Goal: Task Accomplishment & Management: Manage account settings

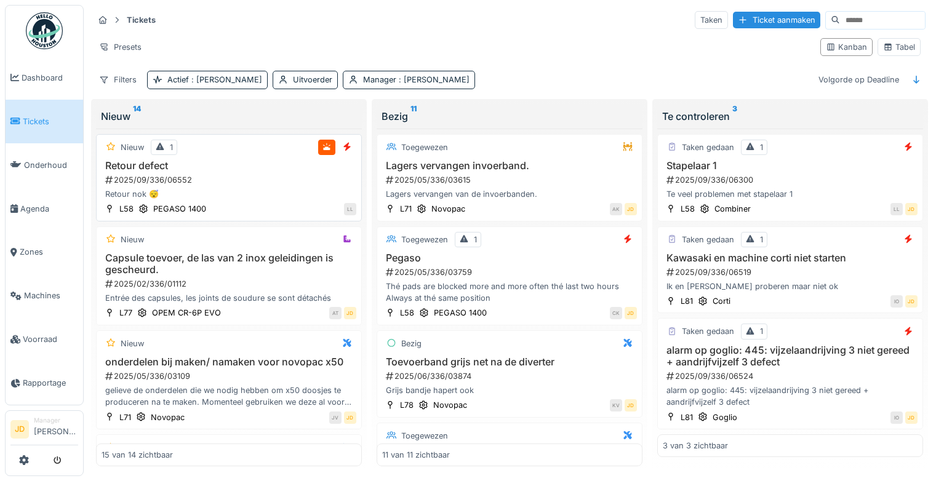
scroll to position [9, 0]
click at [217, 162] on div "Retour defect 2025/09/336/06552 Retour nok 😴" at bounding box center [229, 180] width 255 height 41
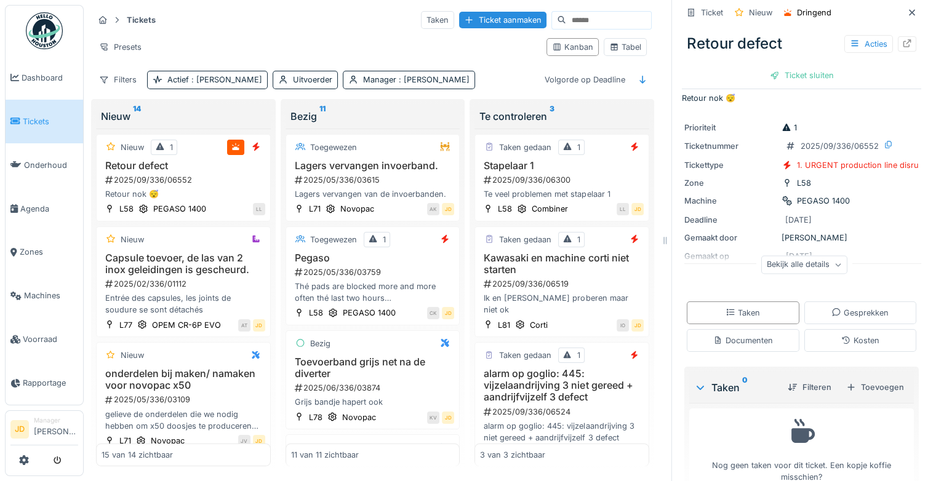
scroll to position [12, 0]
click at [813, 255] on div "Bekijk alle details" at bounding box center [804, 264] width 86 height 18
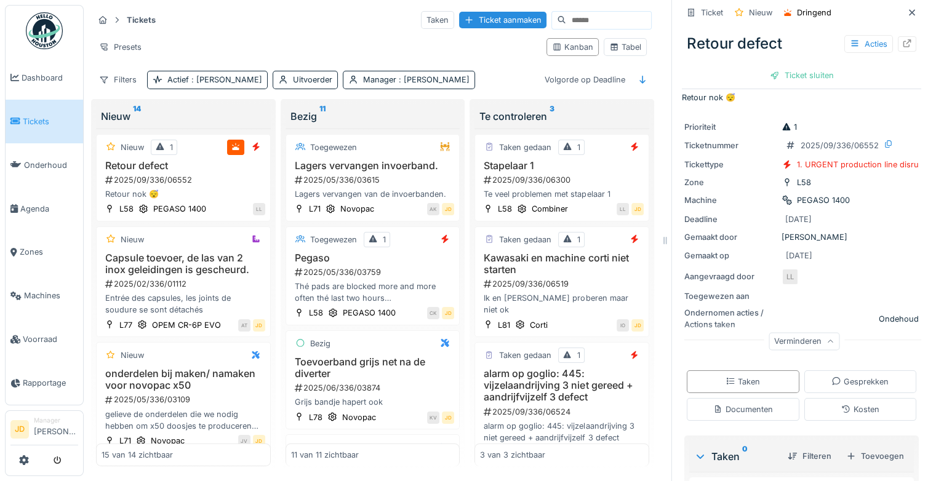
scroll to position [0, 0]
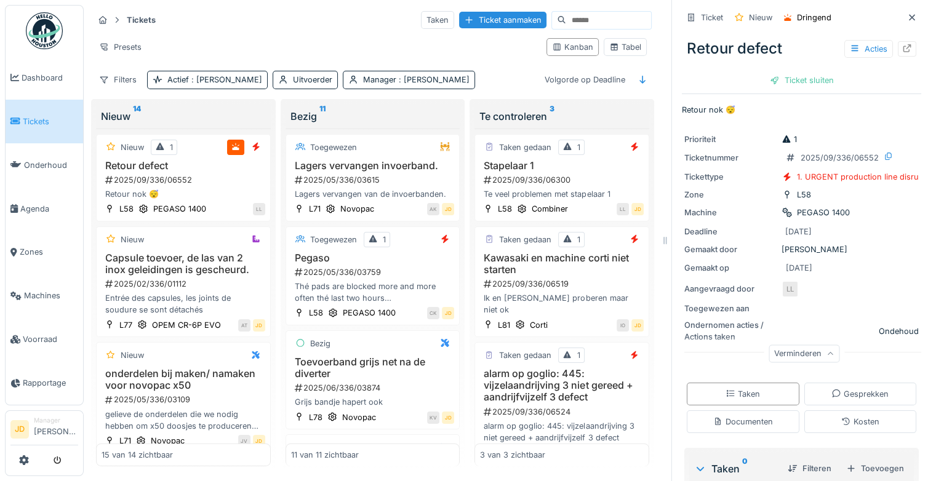
click at [801, 347] on div "Verminderen" at bounding box center [804, 354] width 71 height 18
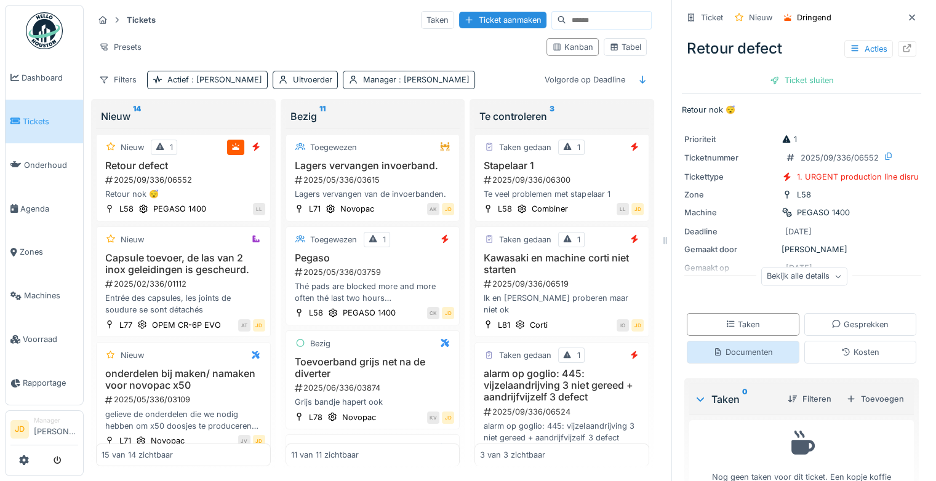
click at [748, 347] on div "Documenten" at bounding box center [743, 353] width 60 height 12
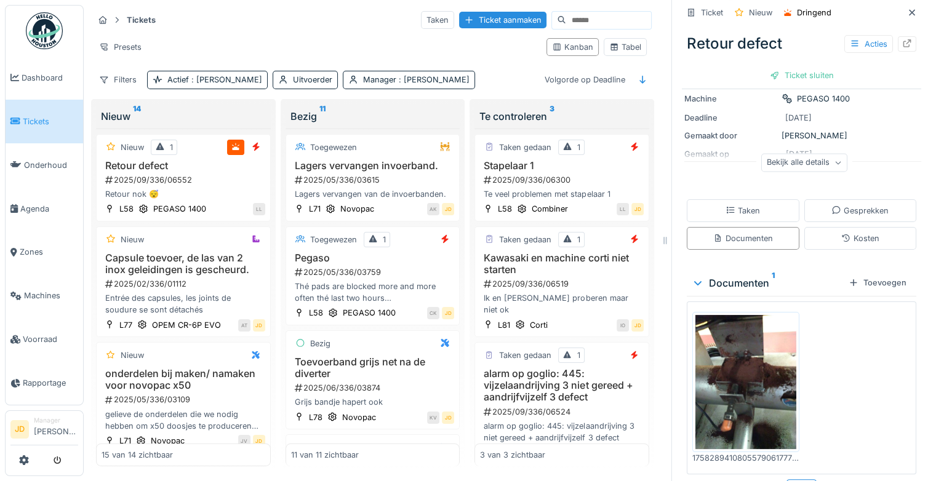
scroll to position [116, 0]
click at [731, 373] on img at bounding box center [745, 380] width 101 height 134
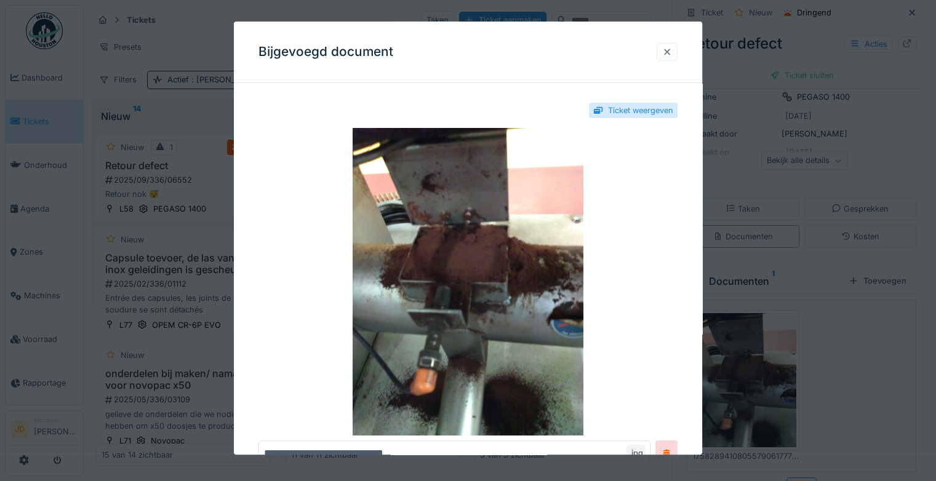
click at [665, 52] on div at bounding box center [667, 52] width 21 height 18
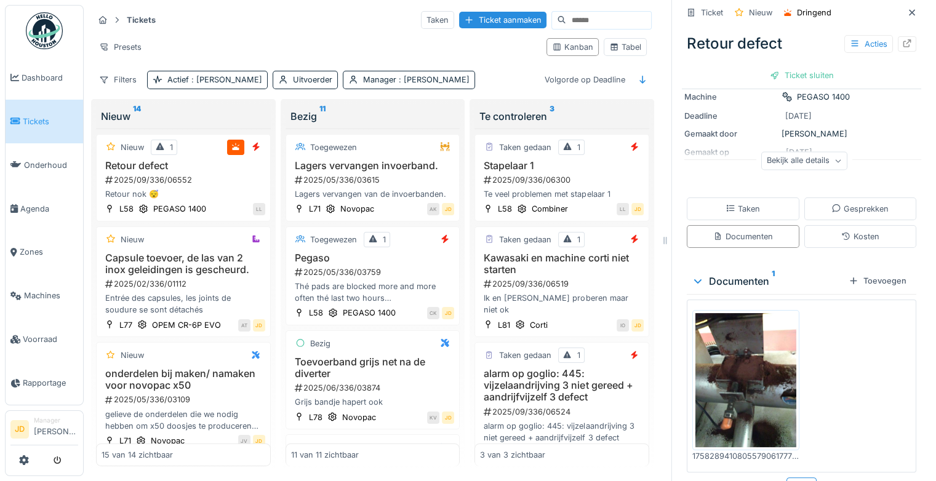
click at [788, 152] on div "Bekijk alle details" at bounding box center [804, 161] width 86 height 18
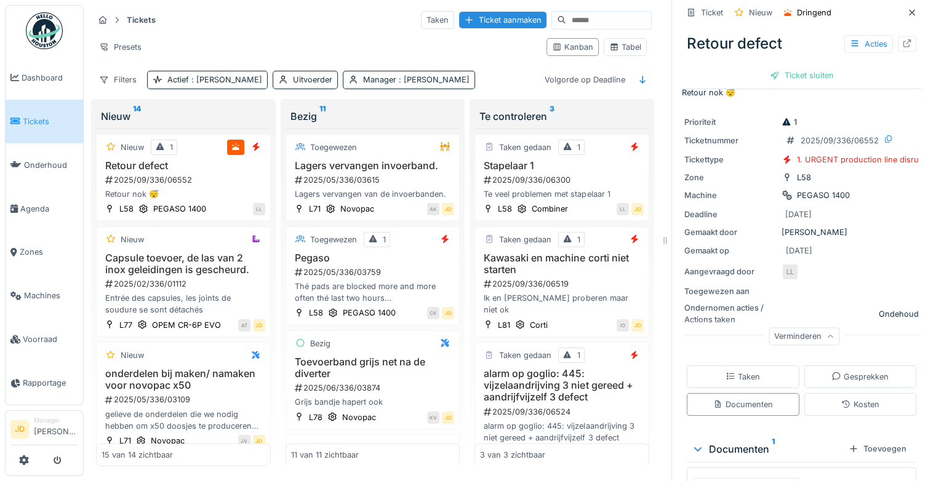
scroll to position [0, 0]
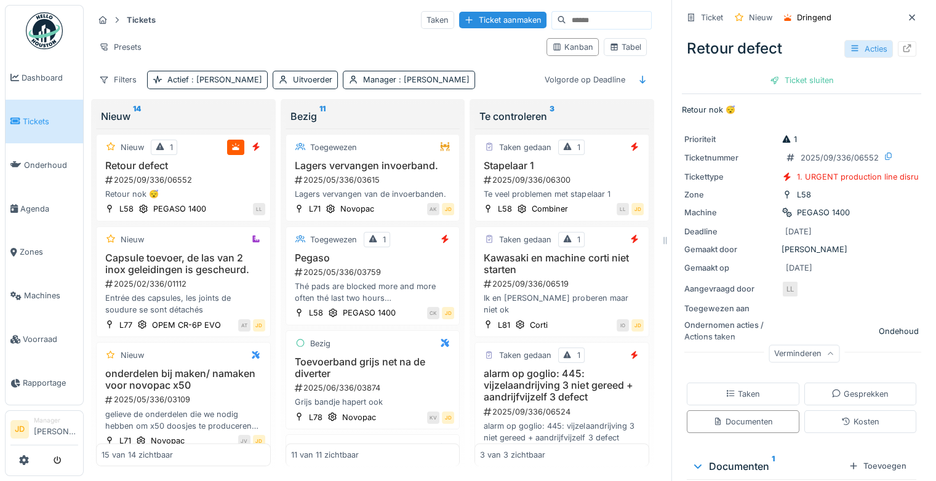
click at [852, 45] on div "Acties" at bounding box center [868, 49] width 49 height 18
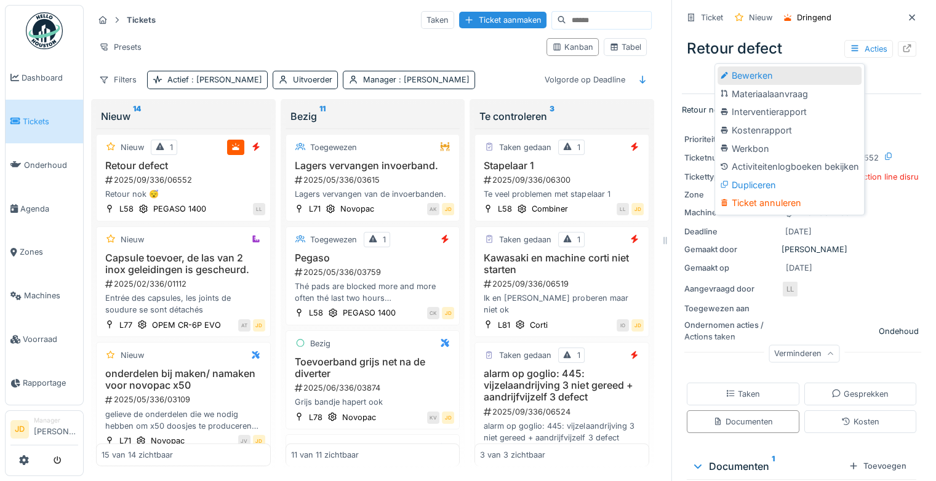
click at [830, 70] on div "Bewerken" at bounding box center [790, 75] width 144 height 18
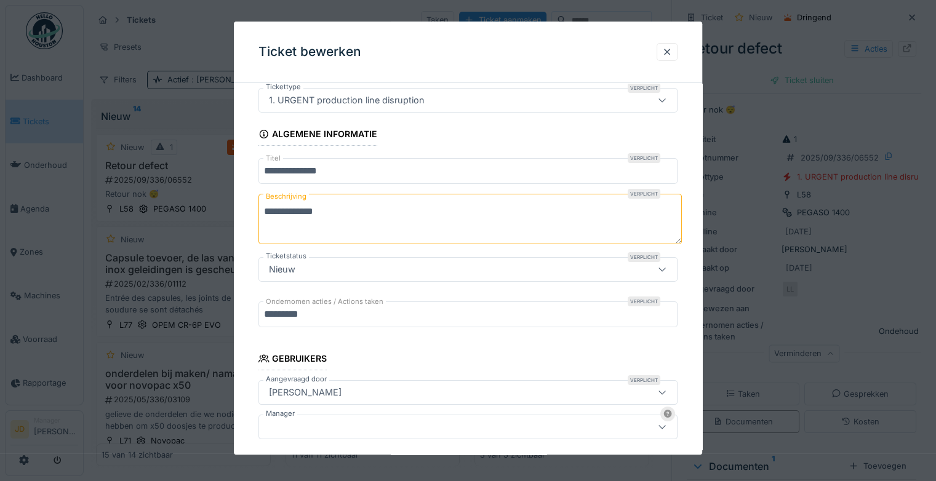
scroll to position [39, 0]
click at [672, 54] on div at bounding box center [667, 52] width 10 height 12
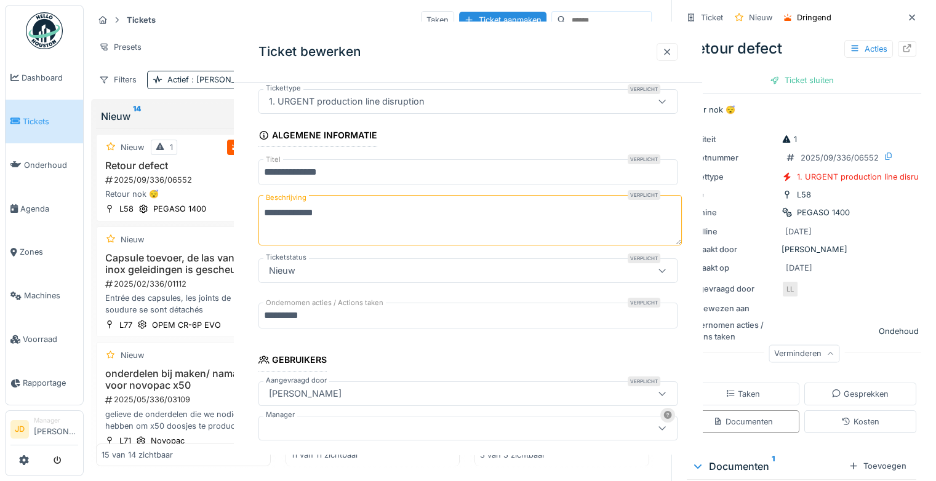
scroll to position [0, 0]
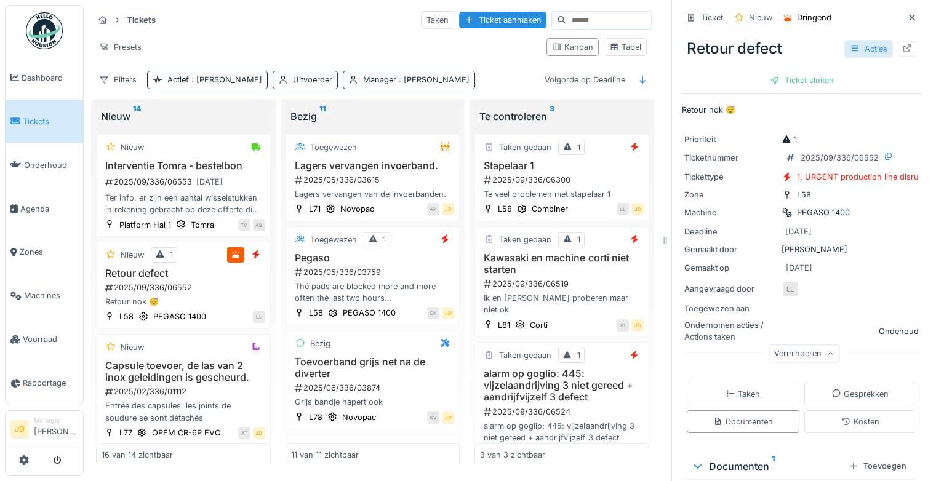
click at [854, 40] on div "Acties" at bounding box center [868, 49] width 49 height 18
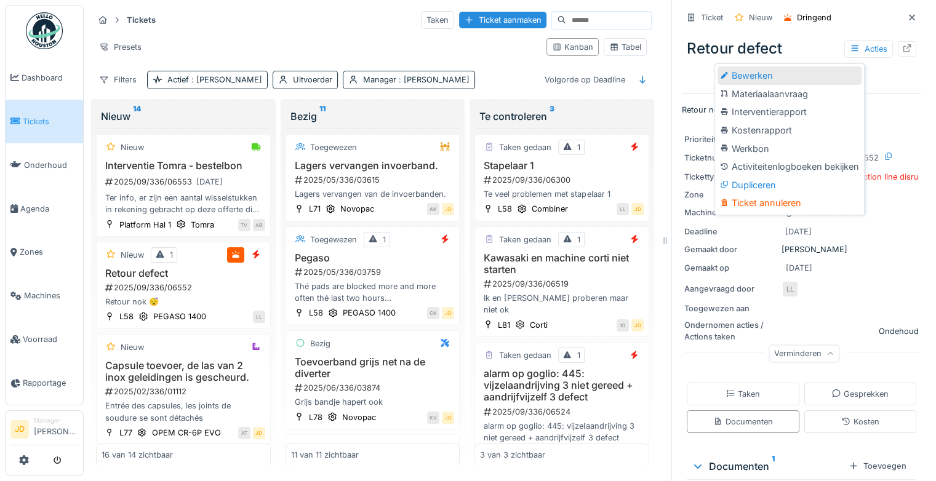
click at [830, 68] on div "Bewerken" at bounding box center [790, 75] width 144 height 18
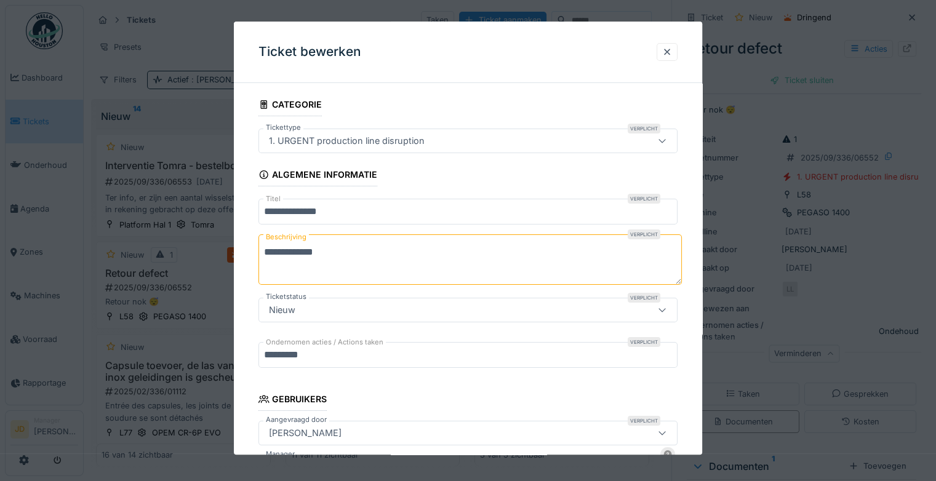
scroll to position [70, 0]
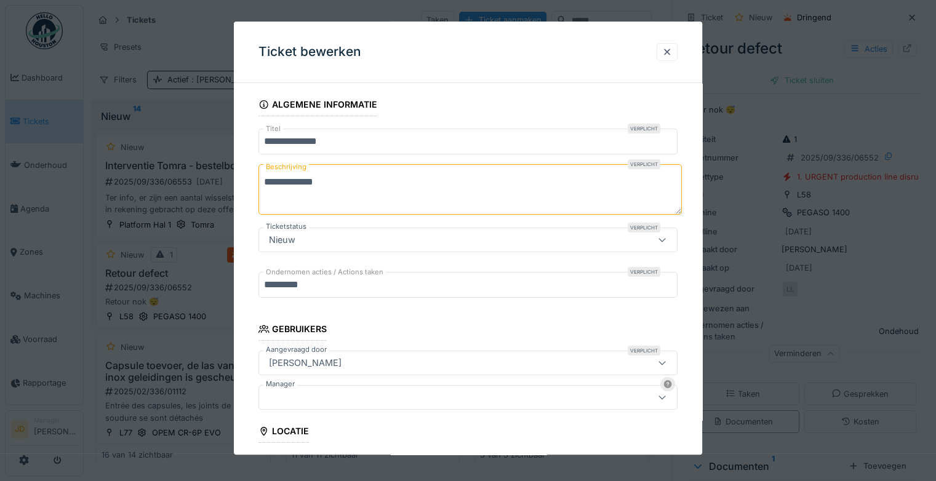
click at [369, 391] on div at bounding box center [442, 398] width 357 height 14
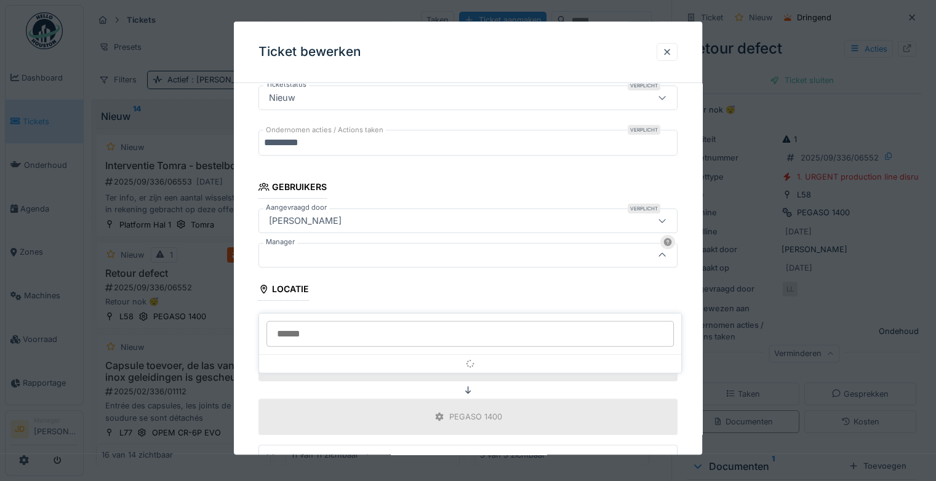
scroll to position [228, 0]
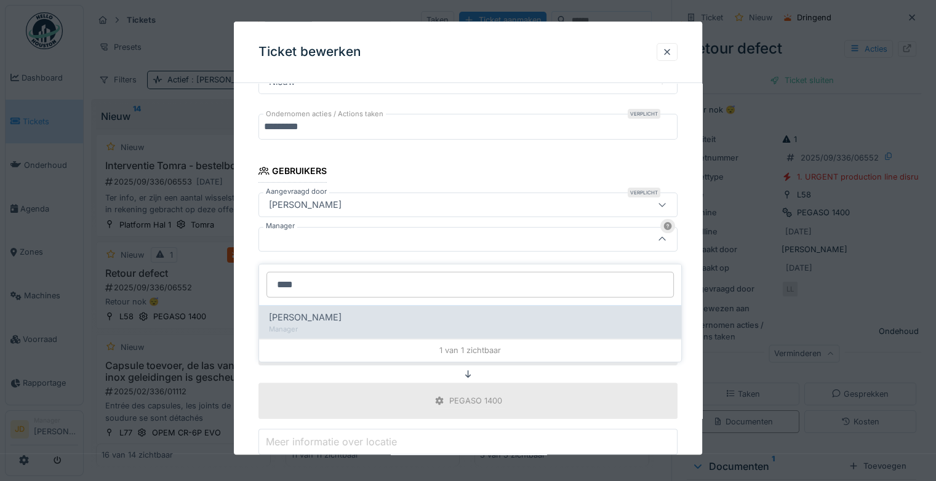
type input "****"
click at [382, 311] on div "[PERSON_NAME]" at bounding box center [470, 318] width 403 height 14
type input "****"
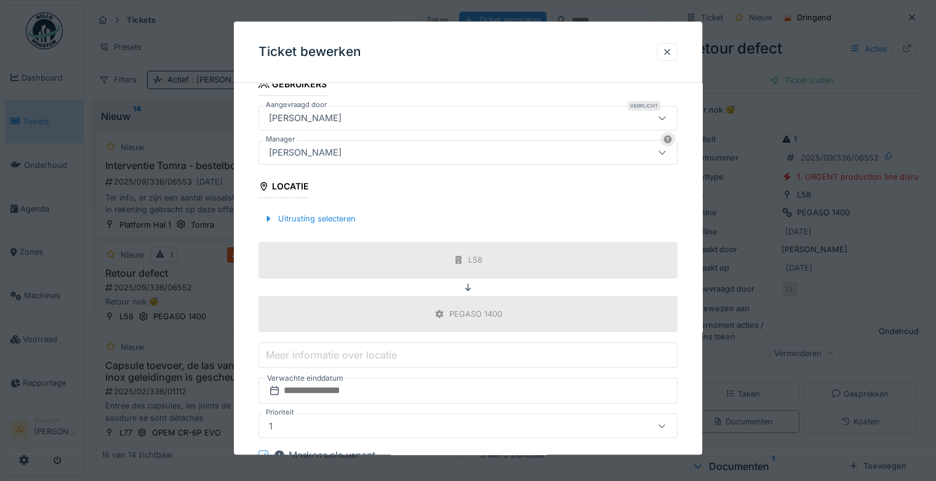
scroll to position [391, 0]
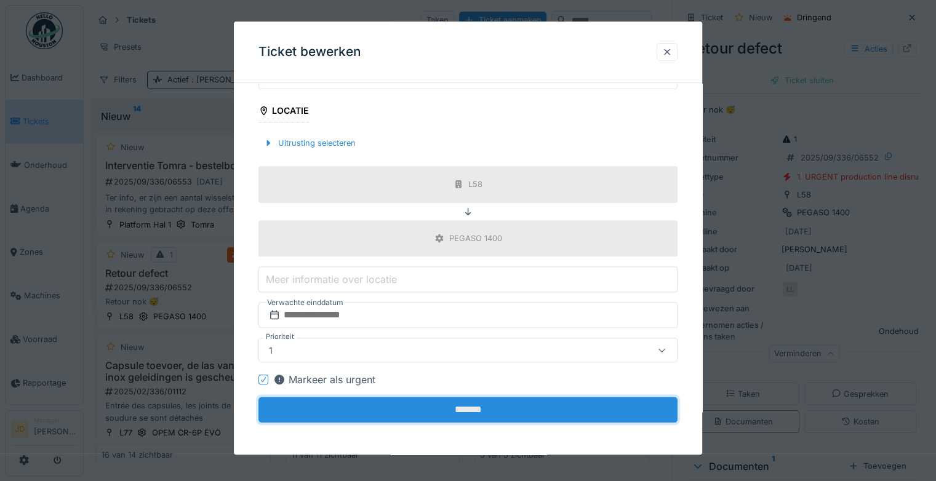
click at [474, 408] on input "*******" at bounding box center [468, 411] width 419 height 26
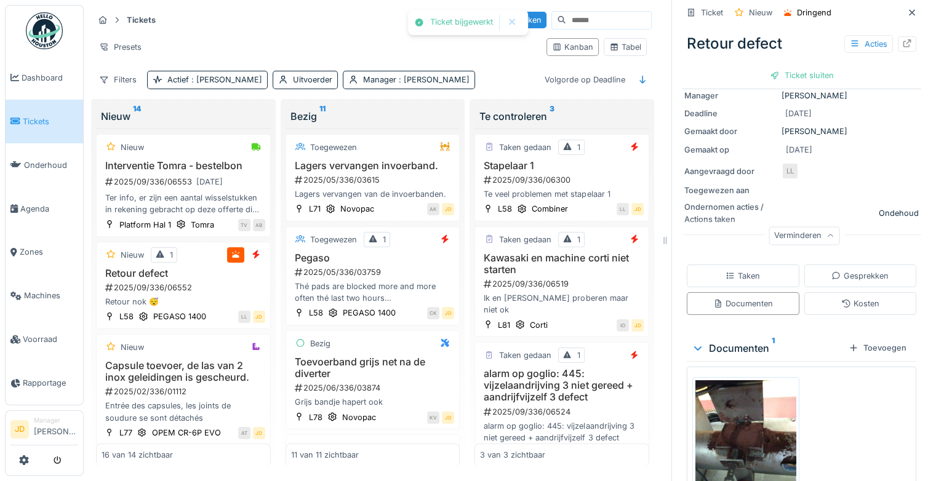
scroll to position [135, 0]
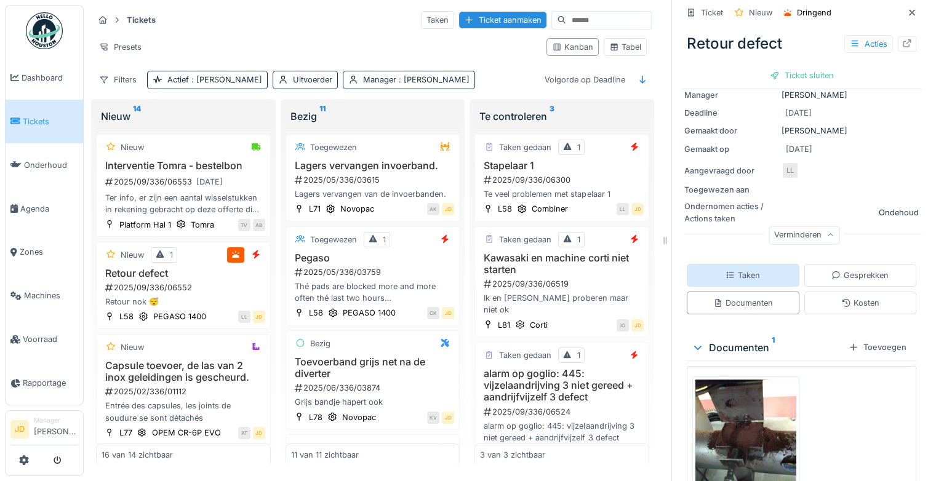
click at [763, 264] on div "Taken" at bounding box center [743, 275] width 113 height 23
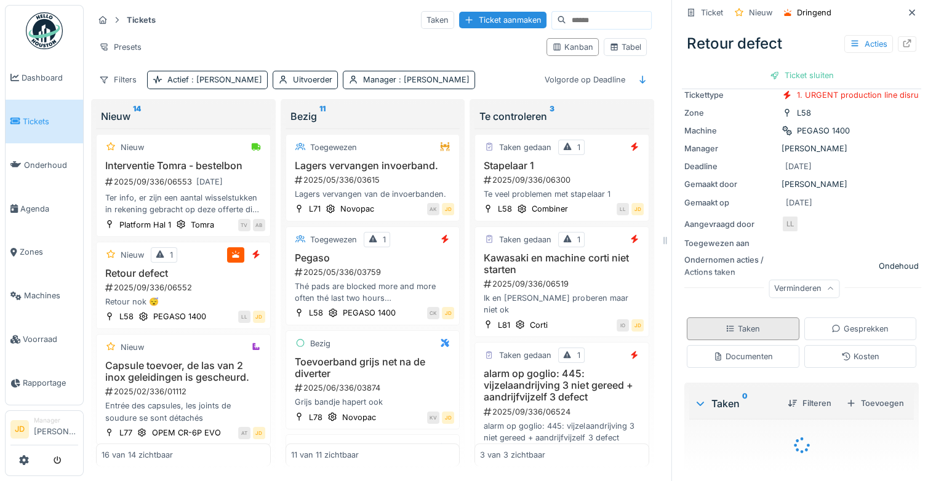
scroll to position [123, 0]
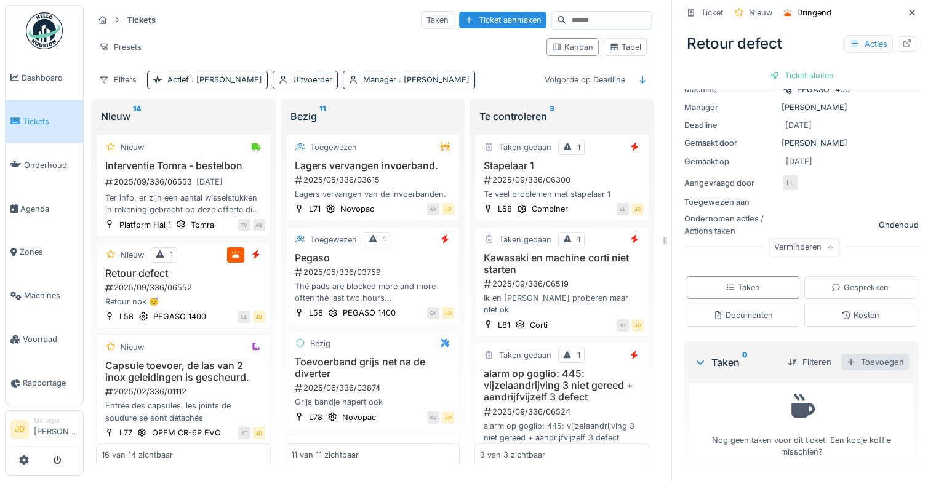
click at [852, 355] on div "Toevoegen" at bounding box center [875, 362] width 68 height 17
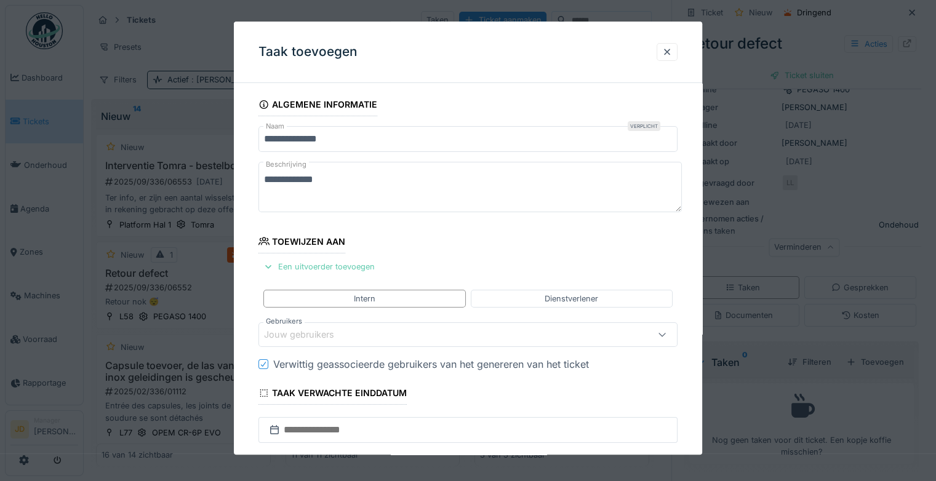
click at [324, 267] on div "Een uitvoerder toevoegen" at bounding box center [319, 267] width 121 height 17
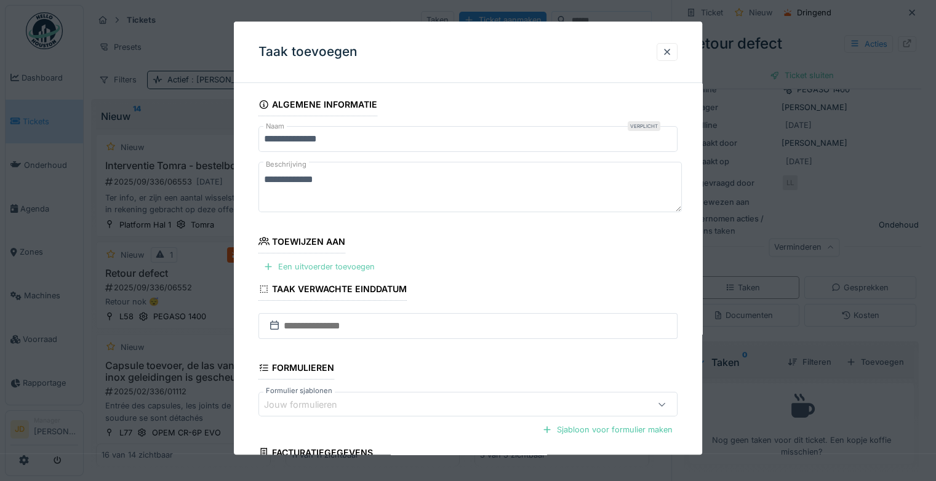
click at [298, 268] on div "Een uitvoerder toevoegen" at bounding box center [319, 267] width 121 height 17
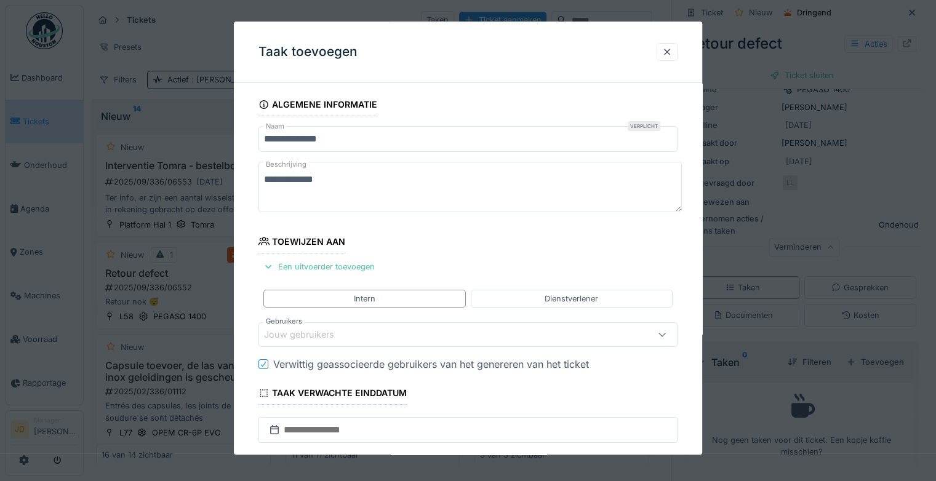
click at [337, 337] on div "Jouw gebruikers" at bounding box center [307, 336] width 87 height 14
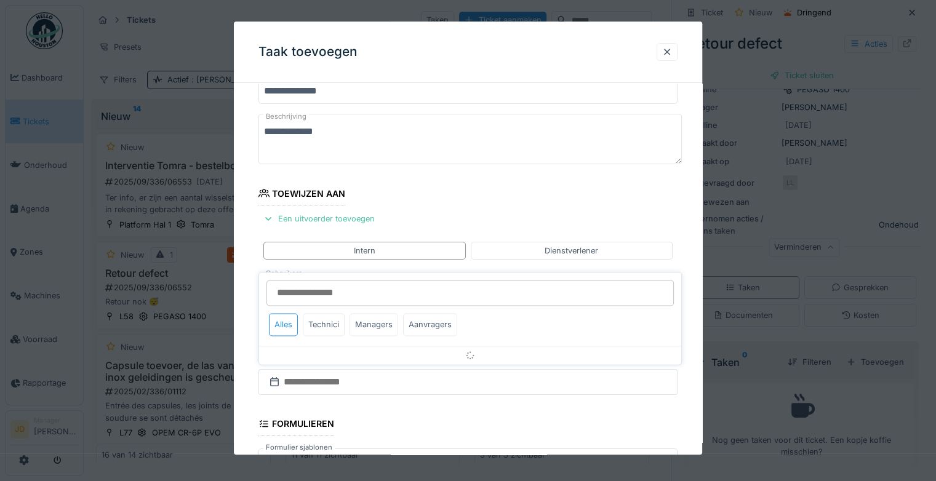
scroll to position [96, 0]
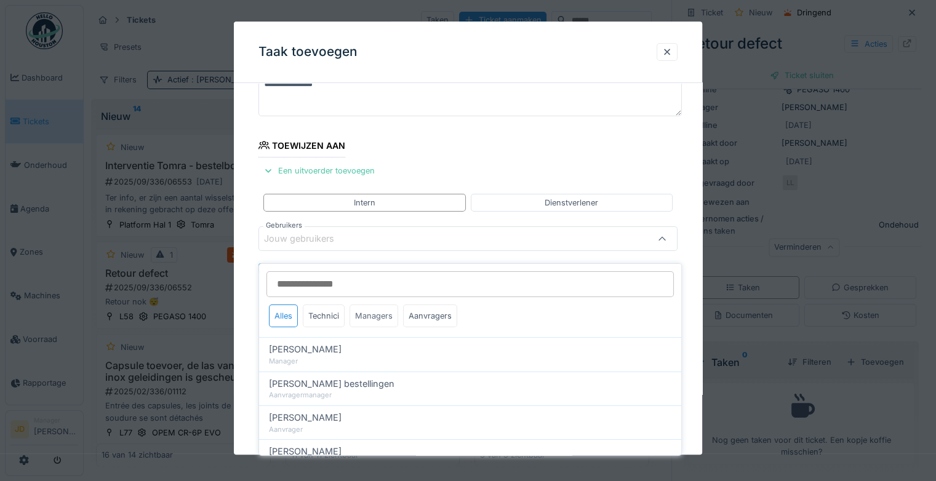
click at [375, 305] on div "Managers" at bounding box center [374, 316] width 49 height 23
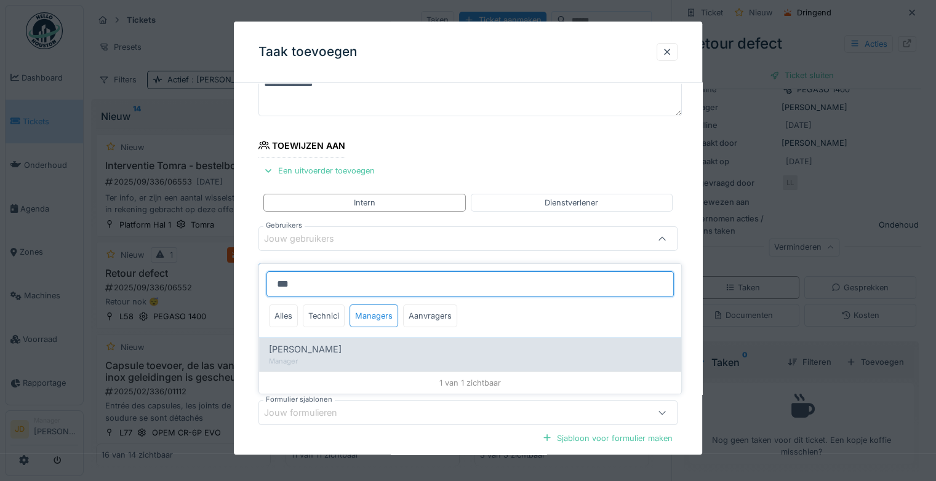
type input "***"
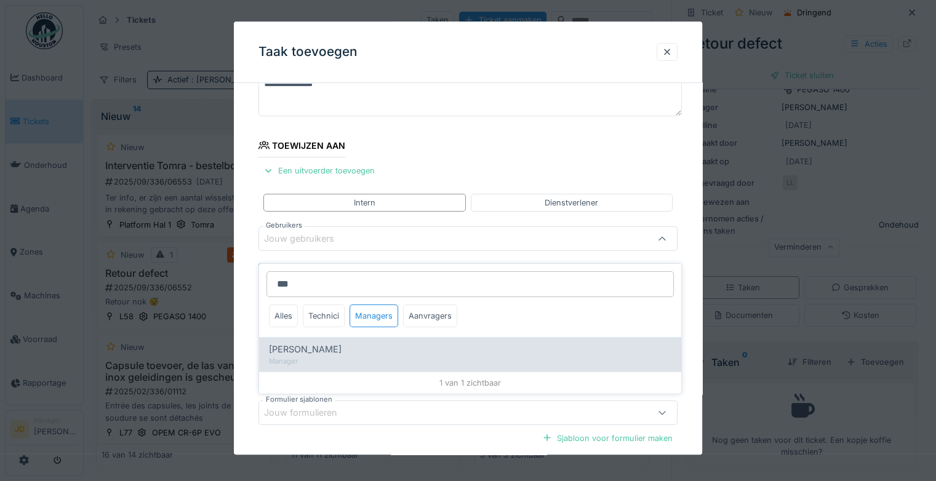
click at [338, 343] on div "[PERSON_NAME]" at bounding box center [470, 350] width 403 height 14
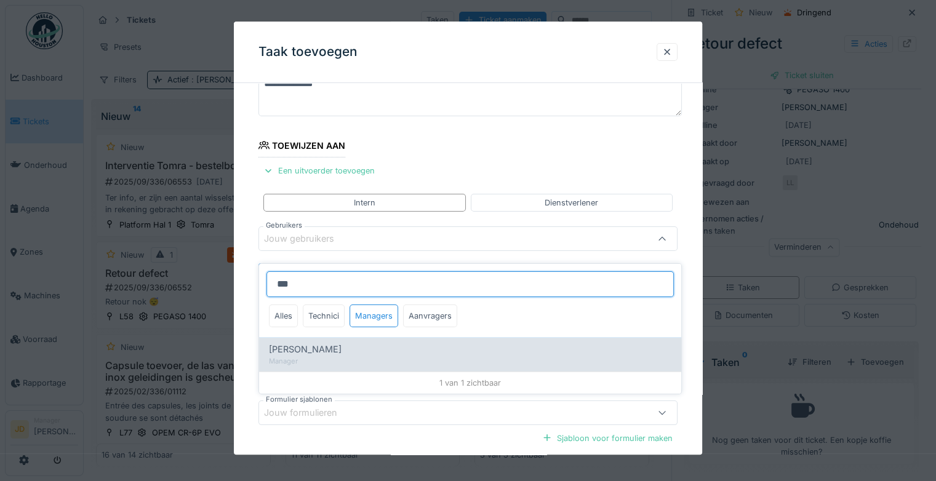
type input "****"
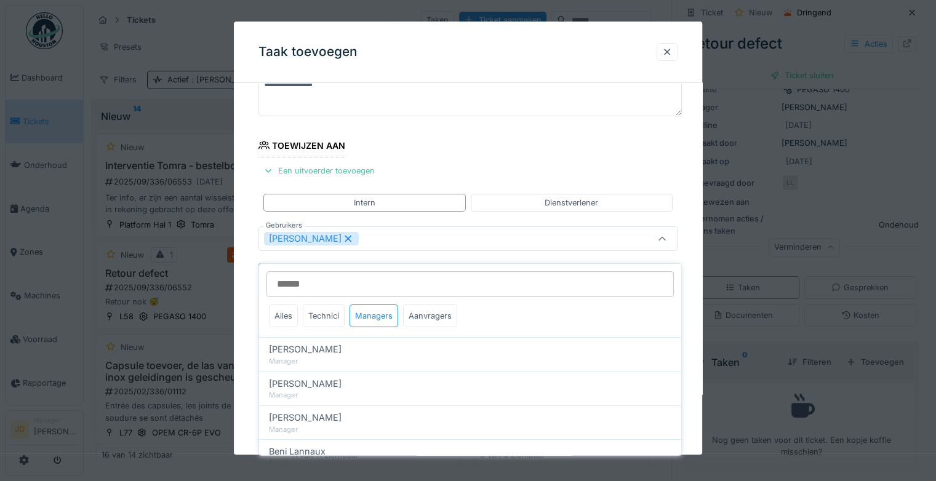
click at [665, 236] on icon at bounding box center [662, 239] width 10 height 8
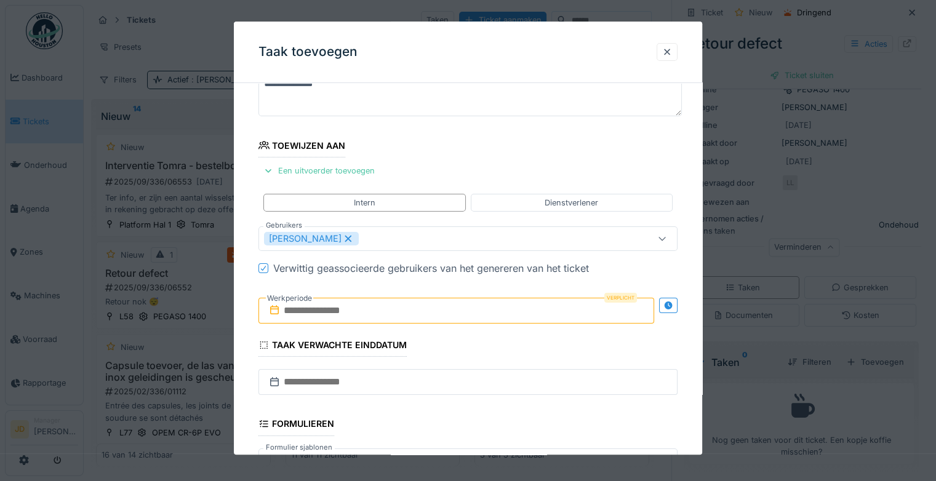
click at [327, 307] on input "text" at bounding box center [457, 311] width 396 height 26
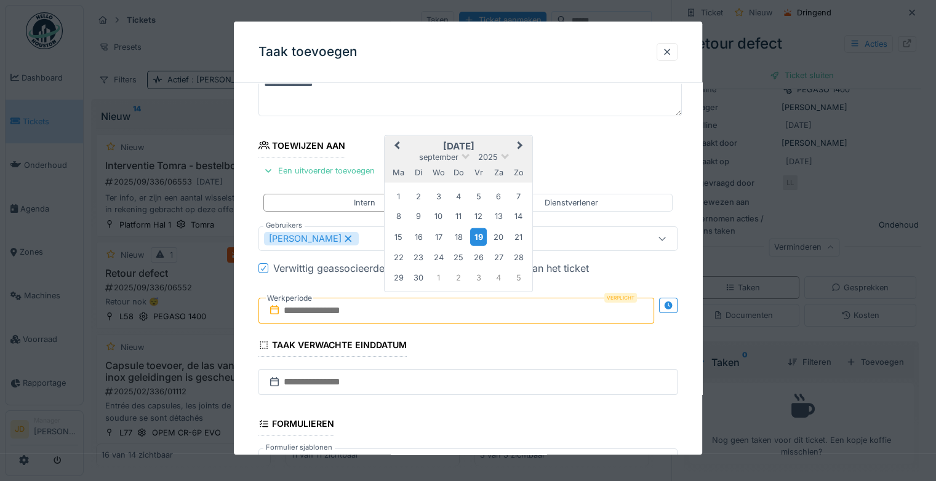
click at [478, 239] on div "19" at bounding box center [478, 237] width 17 height 18
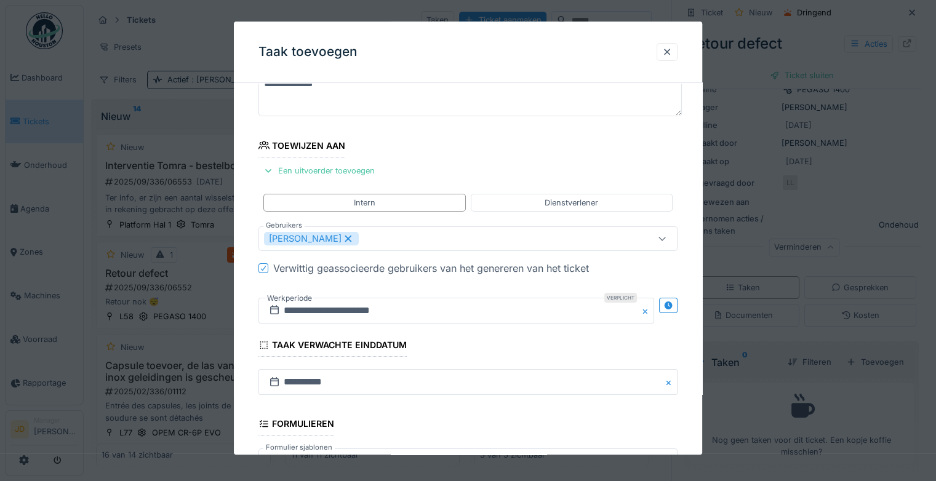
scroll to position [267, 0]
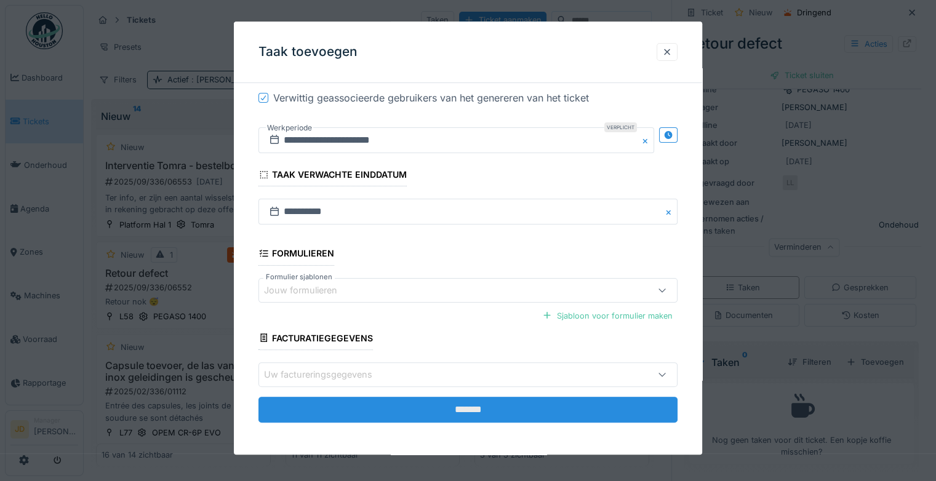
click at [497, 409] on input "*******" at bounding box center [468, 410] width 419 height 26
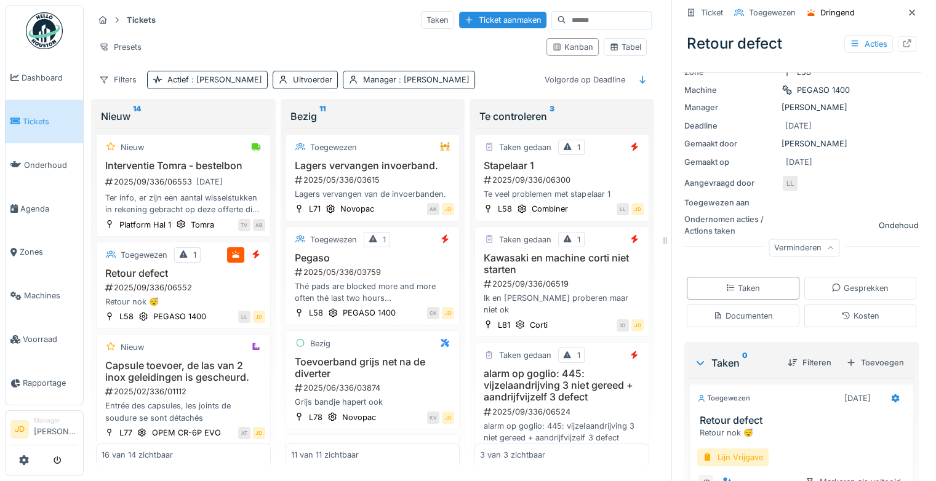
scroll to position [178, 0]
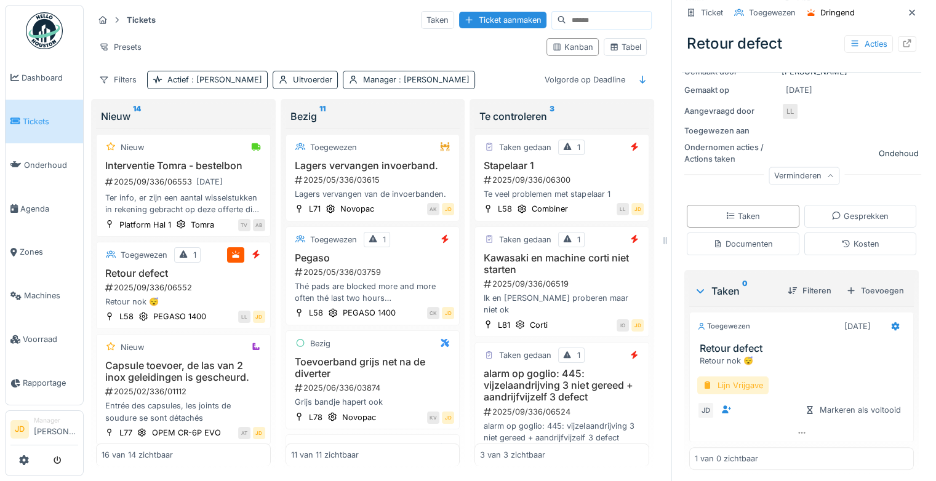
click at [703, 380] on div at bounding box center [708, 386] width 10 height 12
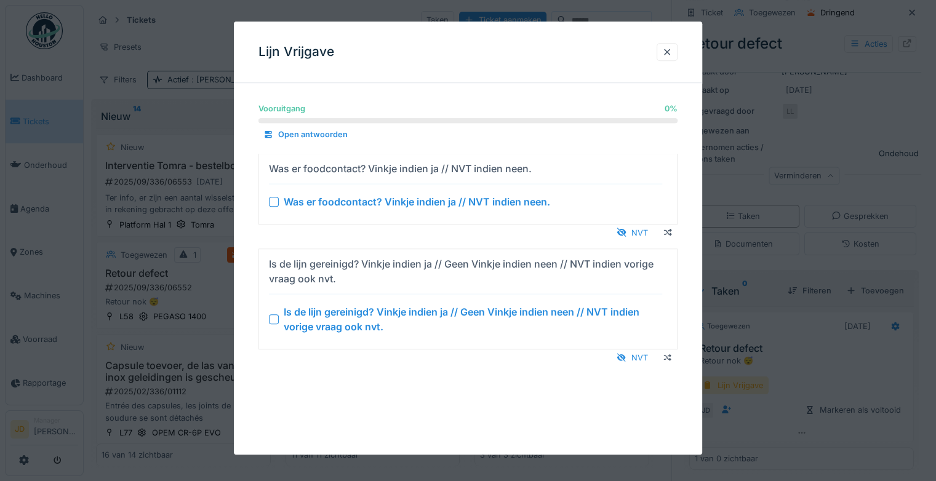
click at [276, 321] on div at bounding box center [274, 320] width 10 height 10
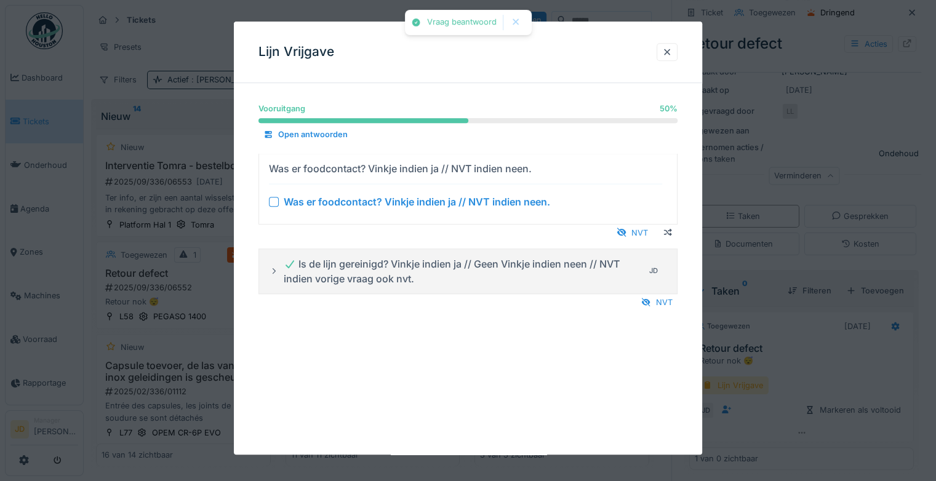
click at [273, 201] on div at bounding box center [274, 202] width 10 height 10
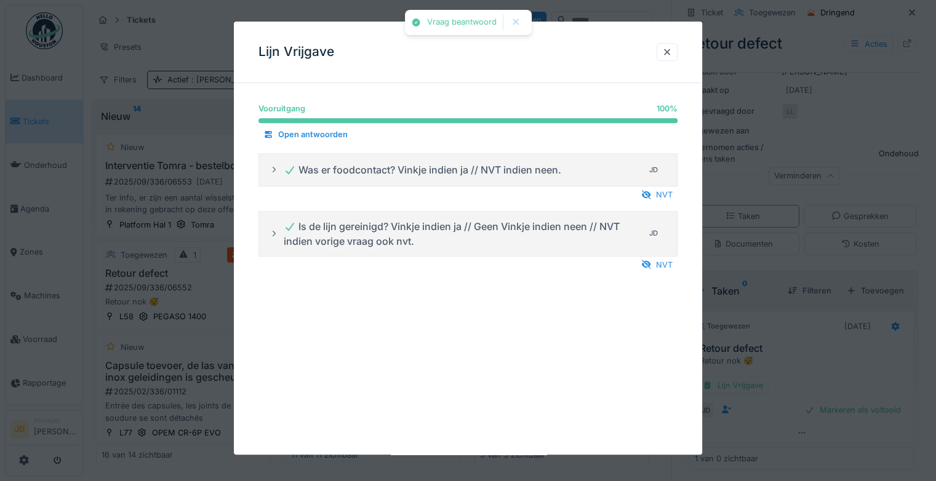
click at [801, 353] on div at bounding box center [468, 240] width 936 height 481
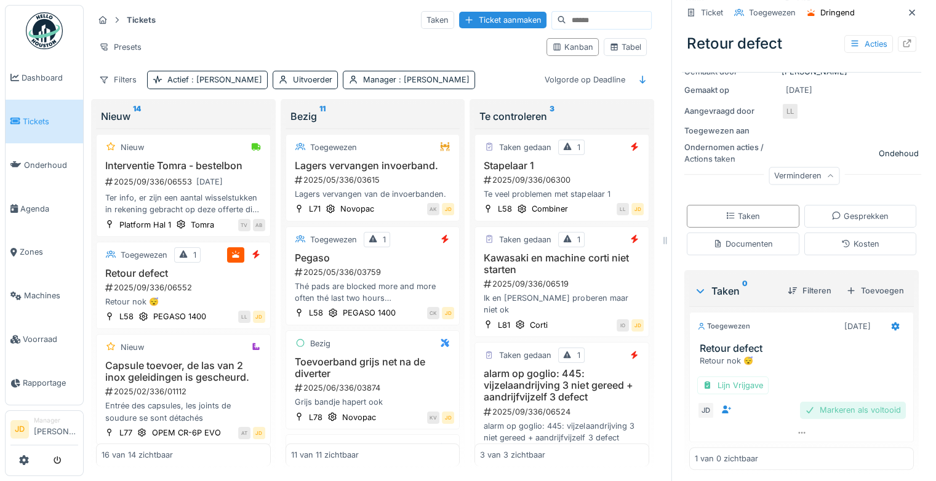
click at [814, 402] on div "Markeren als voltooid" at bounding box center [853, 410] width 106 height 17
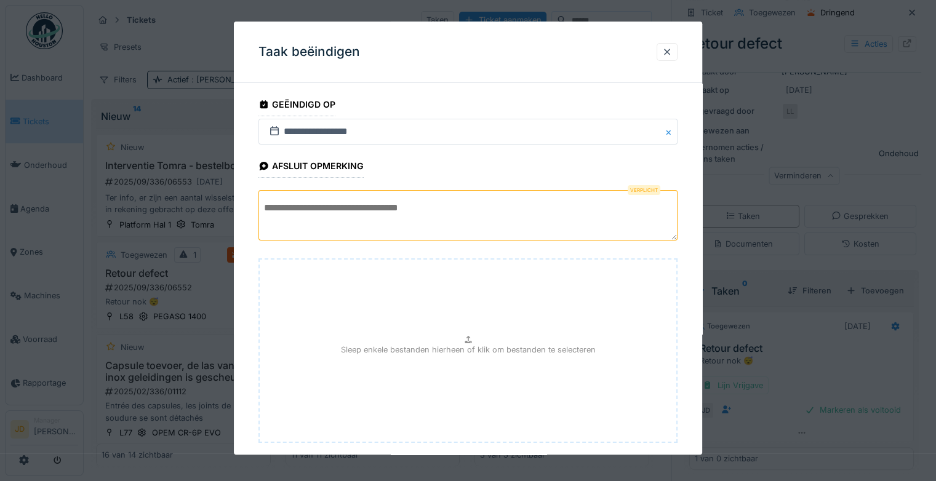
click at [522, 214] on textarea at bounding box center [468, 215] width 419 height 50
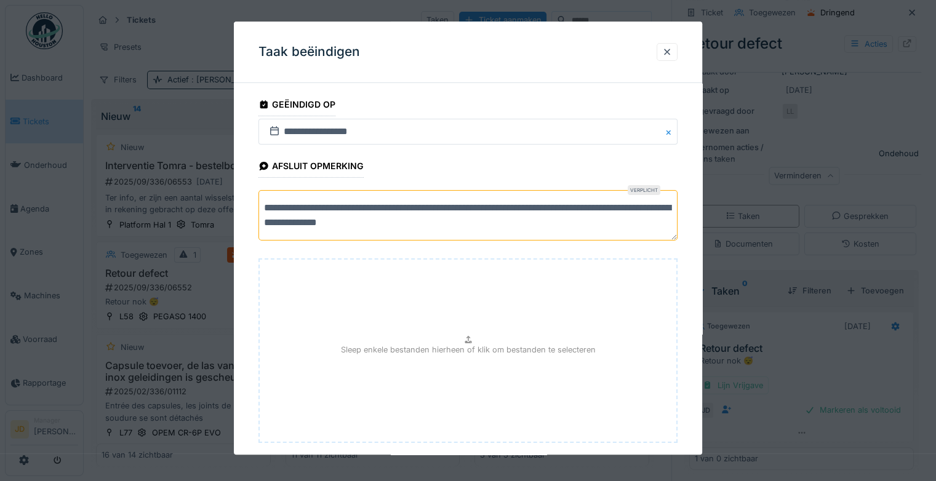
scroll to position [67, 0]
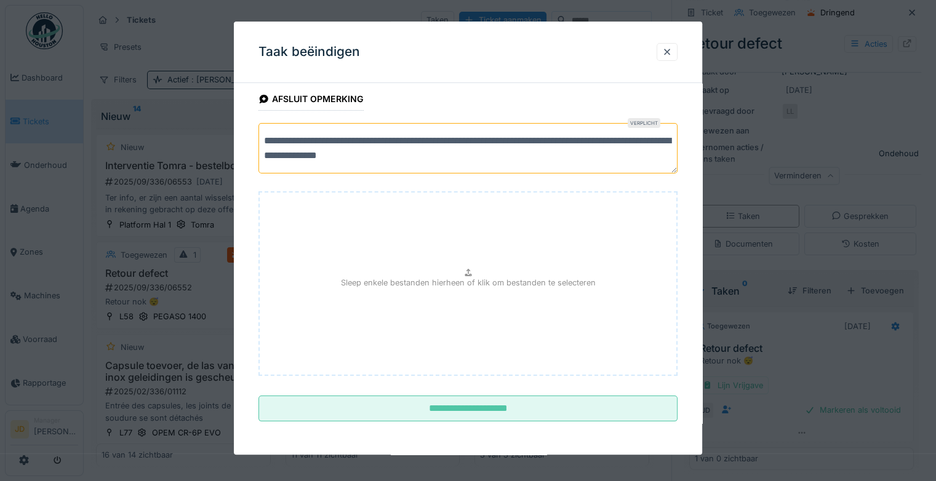
type textarea "**********"
click at [441, 311] on div "Sleep enkele bestanden hierheen of klik om bestanden te selecteren" at bounding box center [468, 284] width 419 height 185
type input "**********"
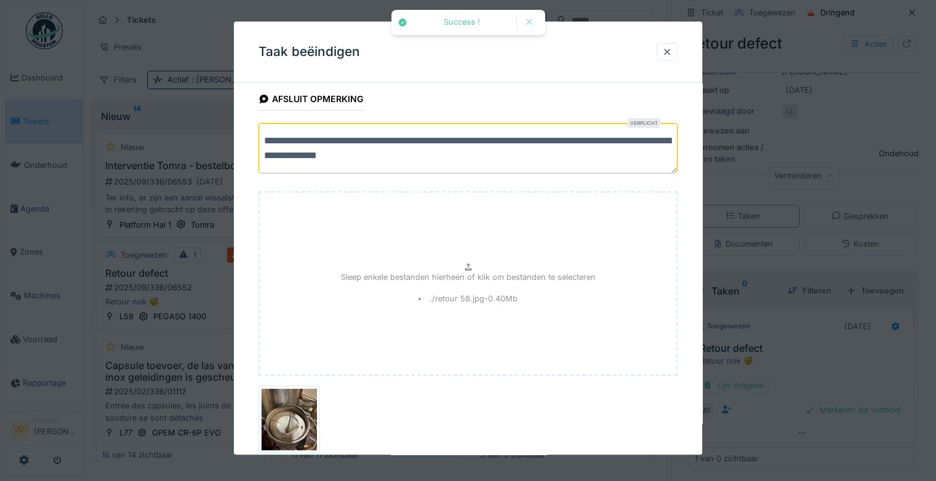
scroll to position [156, 0]
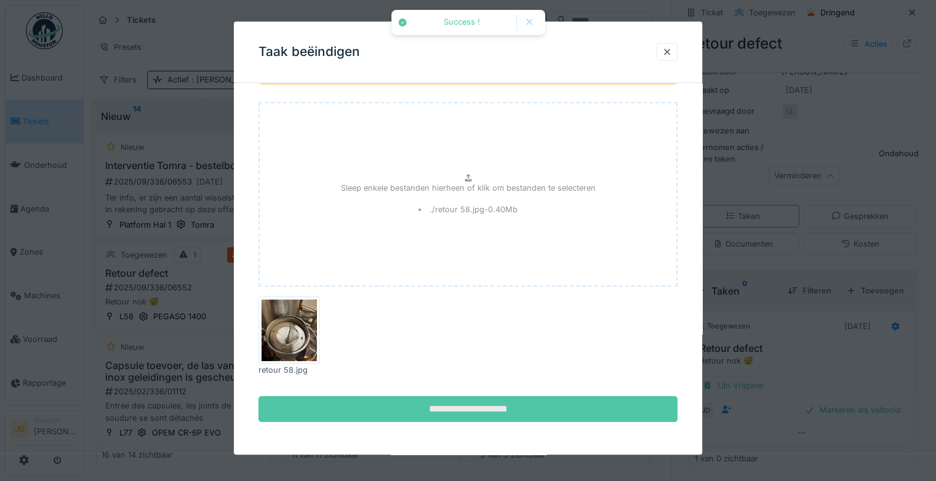
click at [507, 405] on input "**********" at bounding box center [468, 409] width 419 height 26
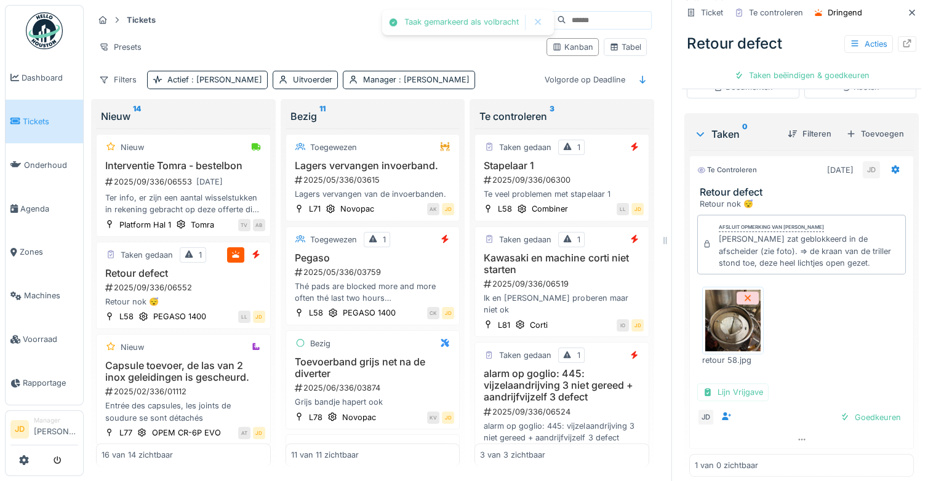
scroll to position [372, 0]
click at [724, 314] on img at bounding box center [732, 321] width 55 height 62
click at [835, 409] on div "Goedkeuren" at bounding box center [870, 417] width 71 height 17
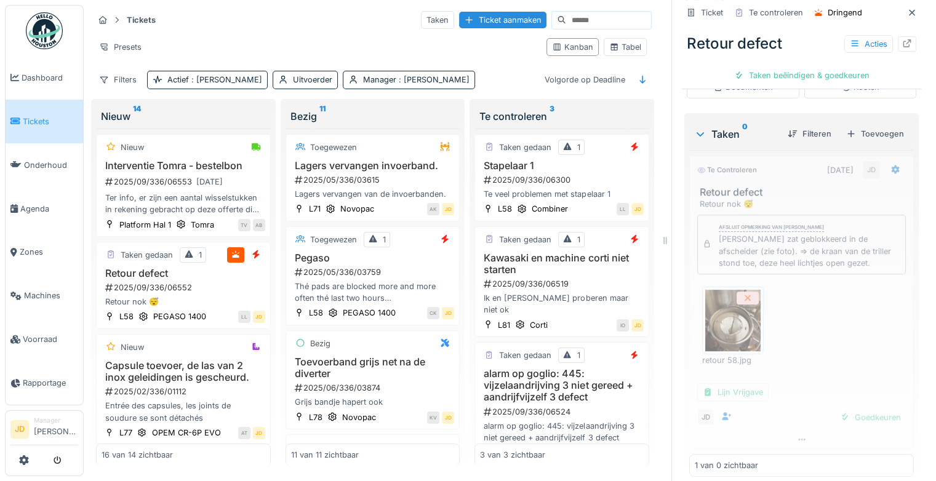
scroll to position [319, 0]
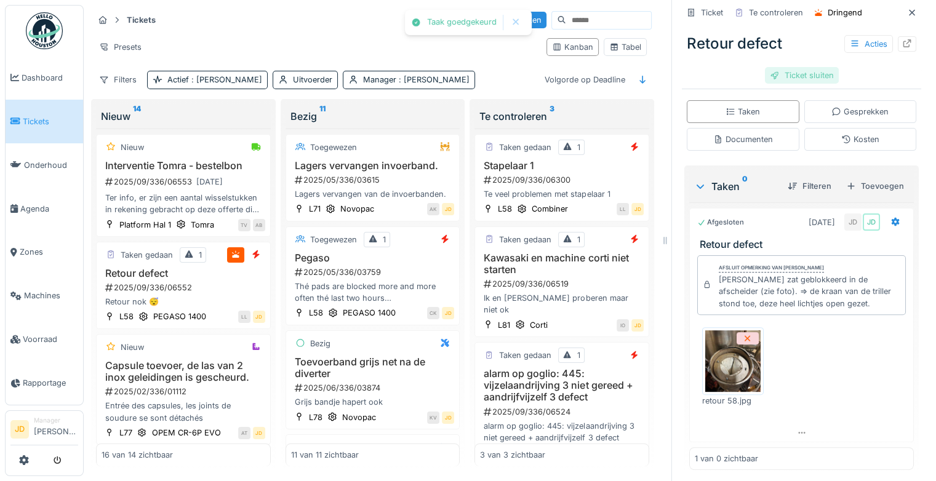
click at [787, 68] on div "Ticket sluiten" at bounding box center [802, 75] width 74 height 17
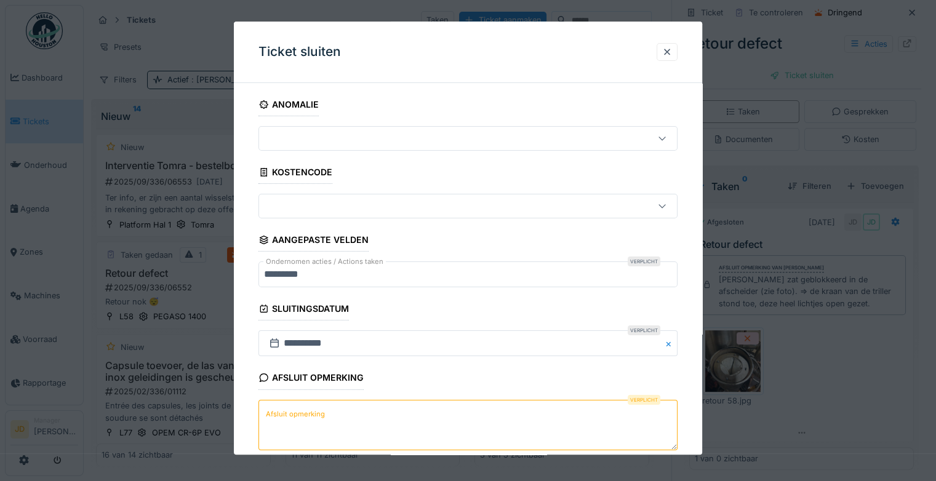
click at [415, 412] on textarea "Afsluit opmerking" at bounding box center [468, 425] width 419 height 50
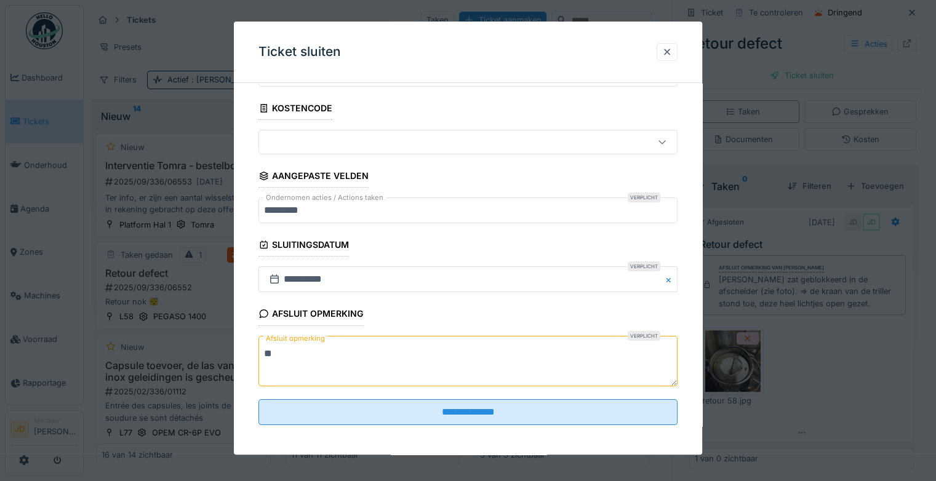
scroll to position [66, 0]
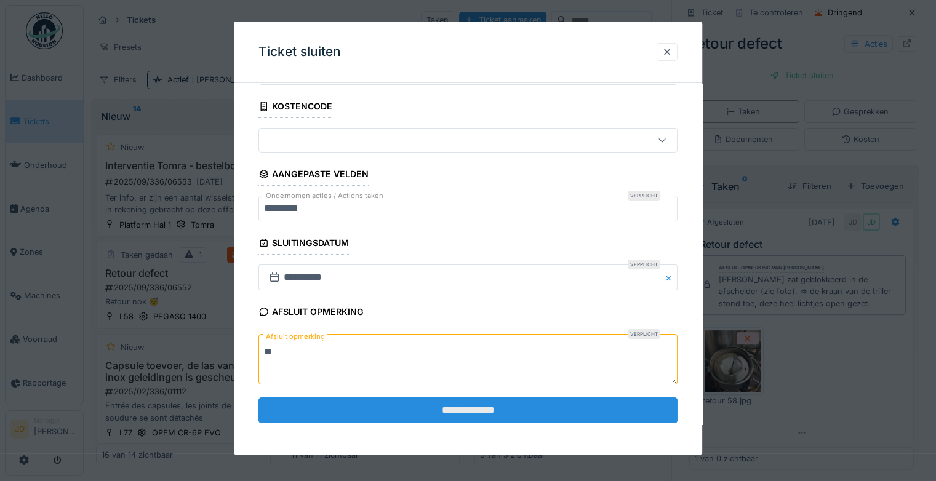
type textarea "**"
click at [420, 412] on input "**********" at bounding box center [468, 411] width 419 height 26
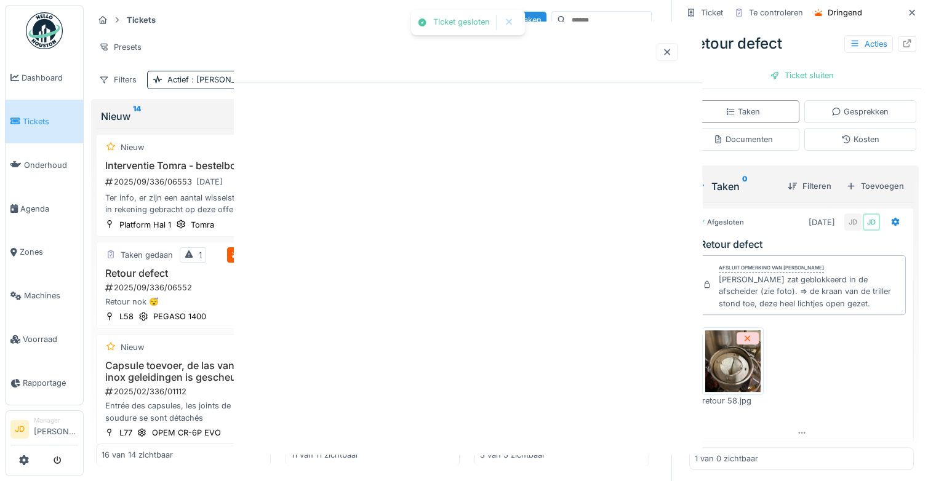
scroll to position [0, 0]
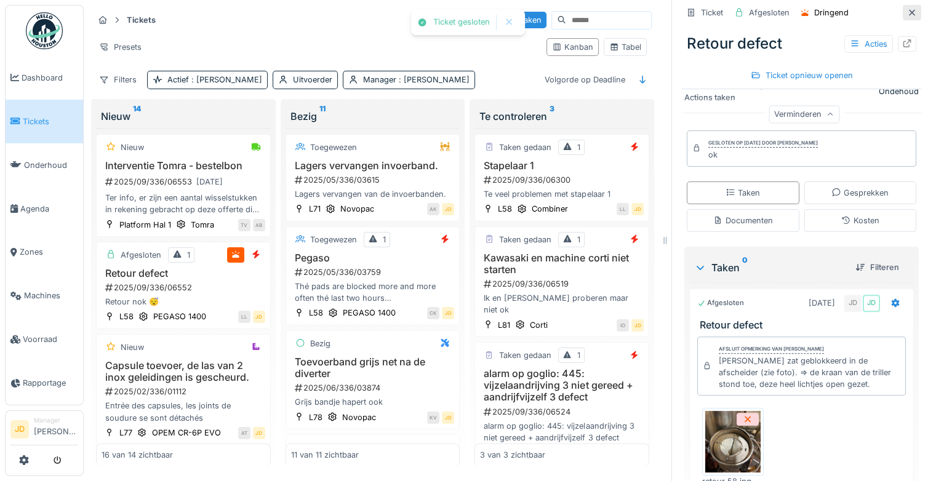
click at [907, 9] on icon at bounding box center [912, 13] width 10 height 8
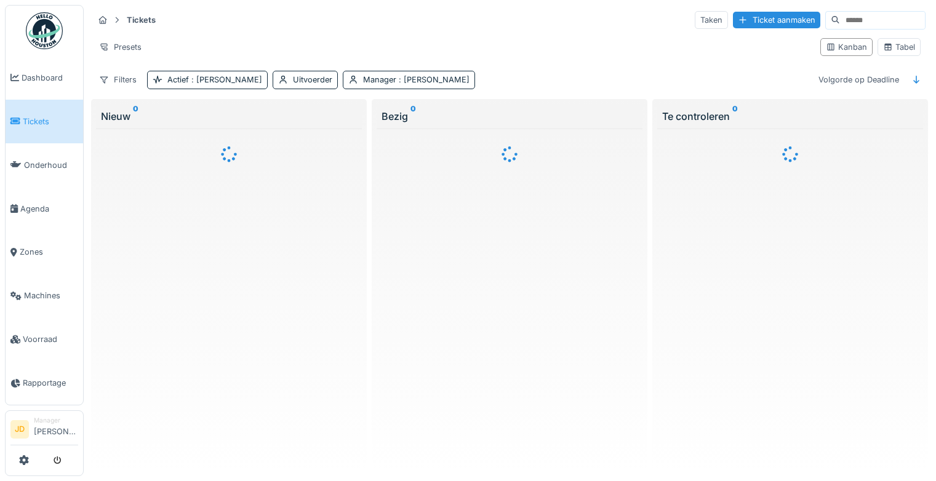
scroll to position [9, 0]
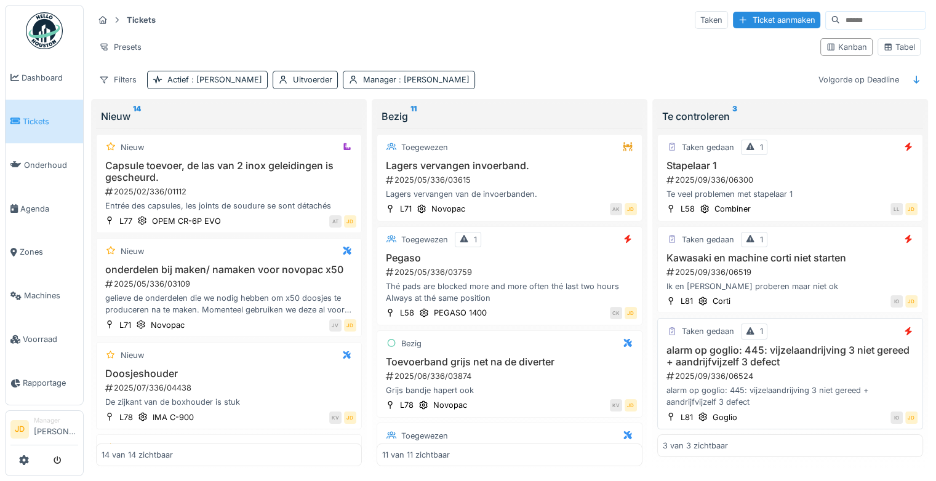
click at [768, 389] on div "alarm op goglio: 445: vijzelaandrijving 3 niet gereed + aandrijfvijzelf 3 defect" at bounding box center [790, 396] width 255 height 23
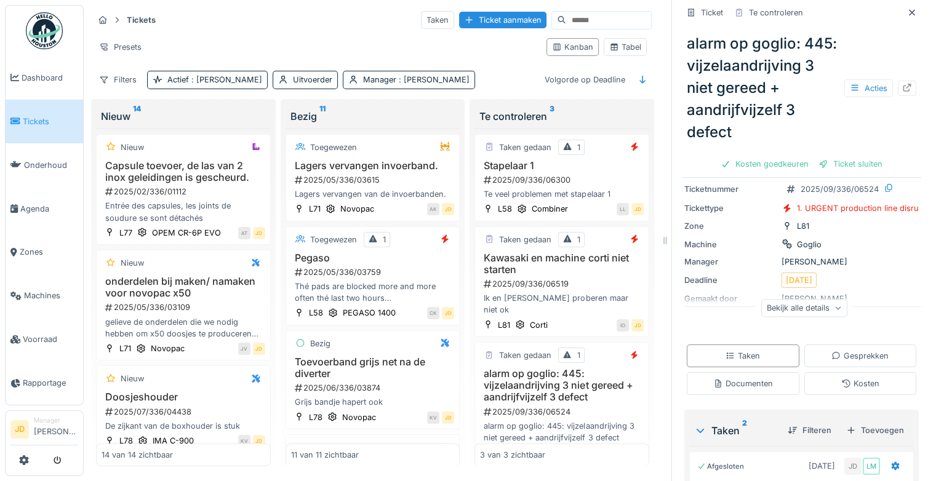
scroll to position [96, 0]
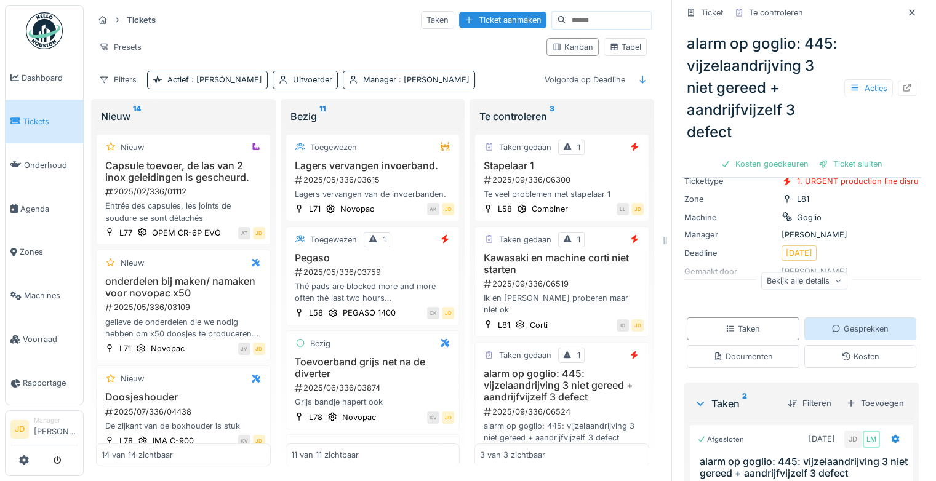
click at [806, 340] on div "Gesprekken" at bounding box center [860, 329] width 113 height 23
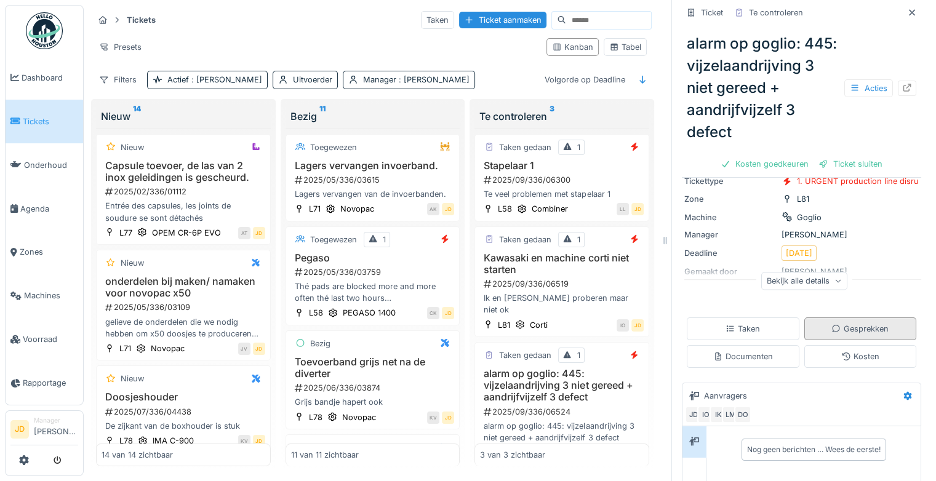
scroll to position [285, 0]
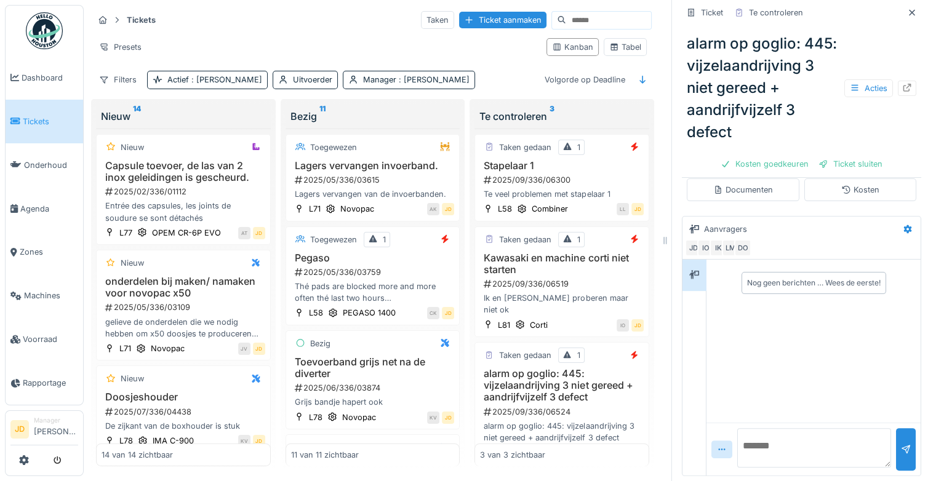
click at [746, 443] on textarea at bounding box center [814, 447] width 154 height 39
type textarea "*"
paste textarea "**********"
type textarea "**********"
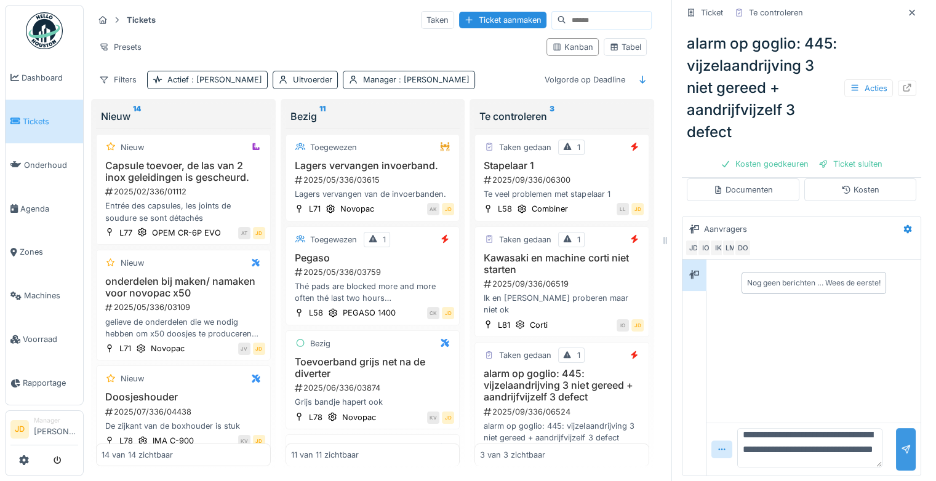
click at [896, 442] on div at bounding box center [906, 449] width 20 height 42
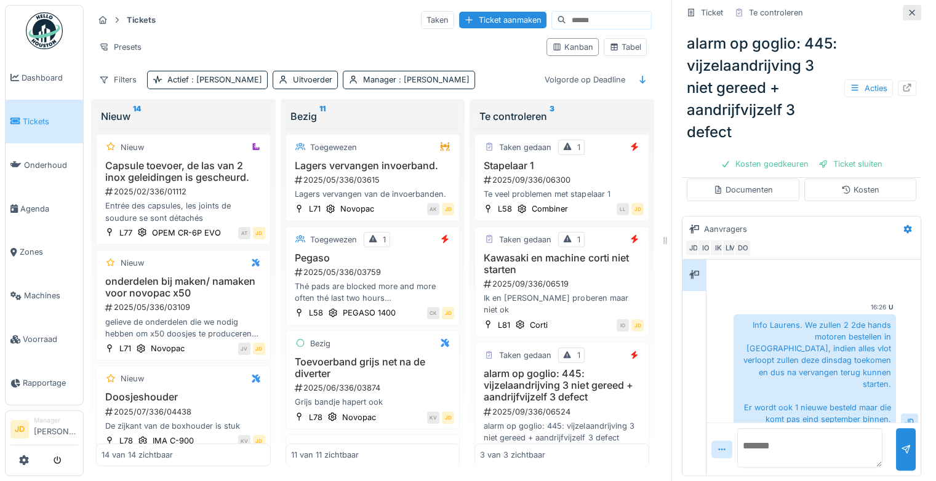
click at [907, 16] on icon at bounding box center [912, 13] width 10 height 8
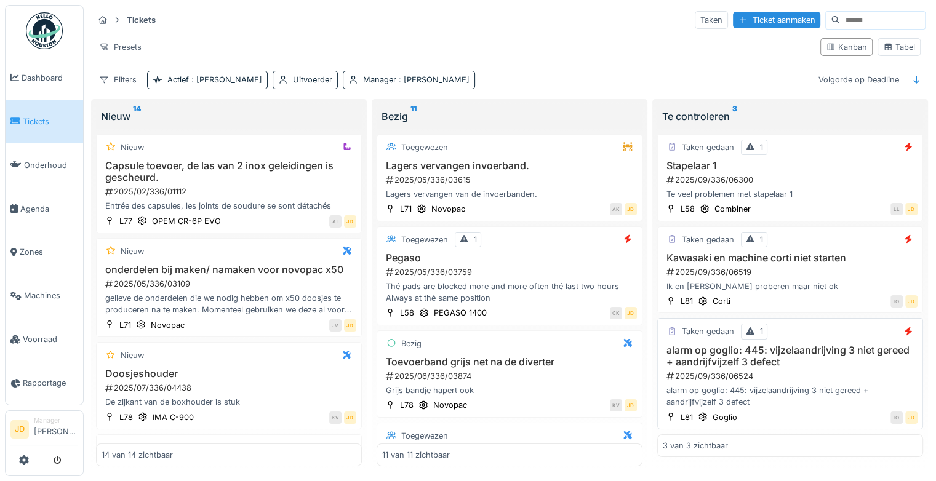
click at [817, 371] on div "2025/09/336/06524" at bounding box center [791, 377] width 252 height 12
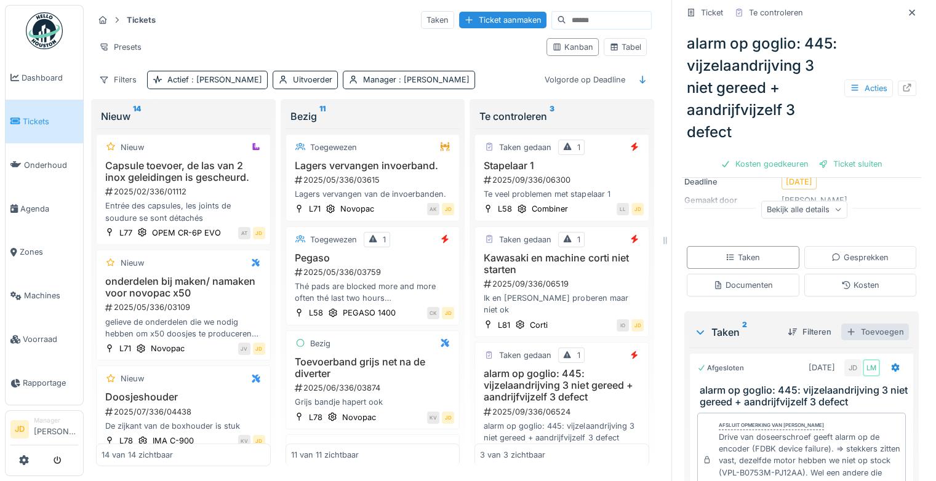
scroll to position [167, 0]
click at [809, 270] on div "Gesprekken" at bounding box center [860, 258] width 113 height 23
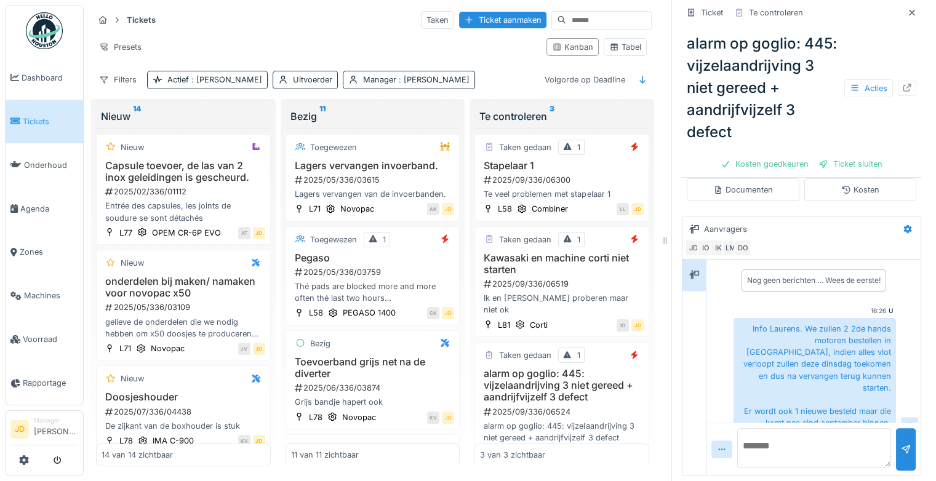
scroll to position [6, 0]
click at [907, 15] on icon at bounding box center [912, 13] width 10 height 8
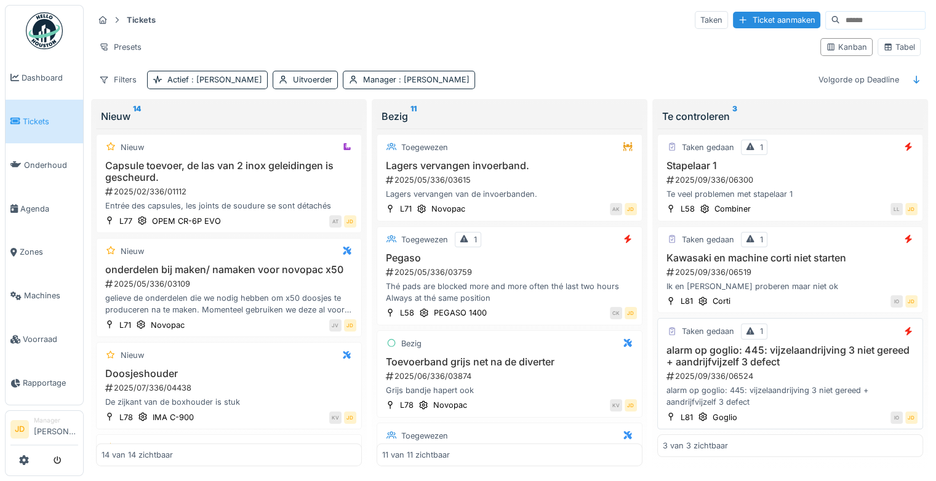
click at [805, 374] on div "2025/09/336/06524" at bounding box center [791, 377] width 252 height 12
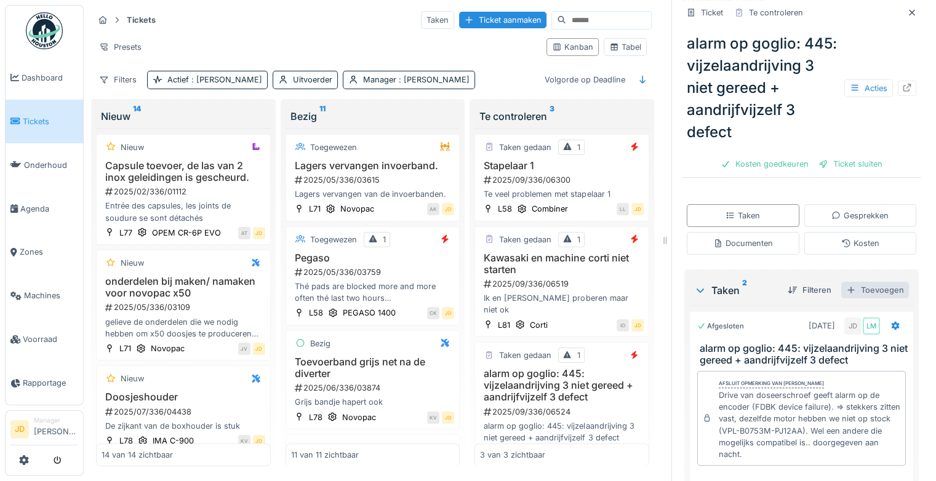
click at [862, 299] on div "Toevoegen" at bounding box center [875, 290] width 68 height 17
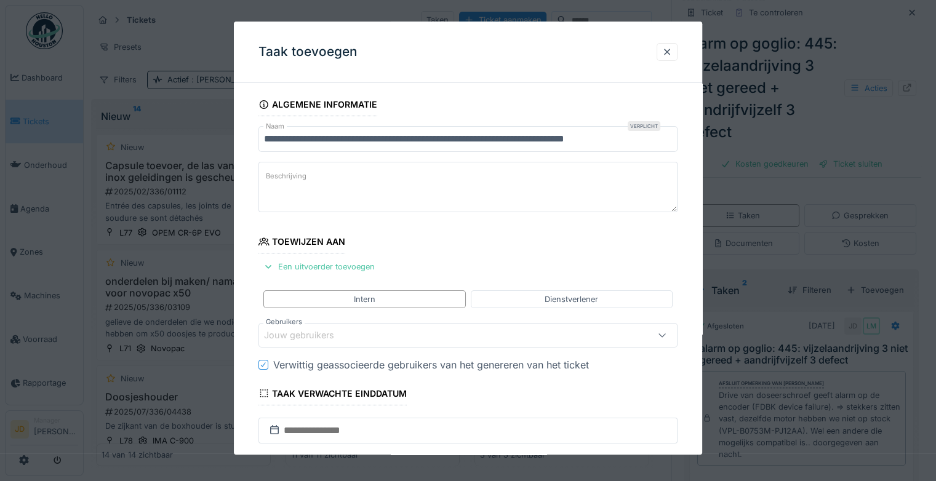
click at [630, 144] on input "**********" at bounding box center [468, 139] width 419 height 26
click at [427, 167] on textarea "Beschrijving" at bounding box center [468, 187] width 419 height 50
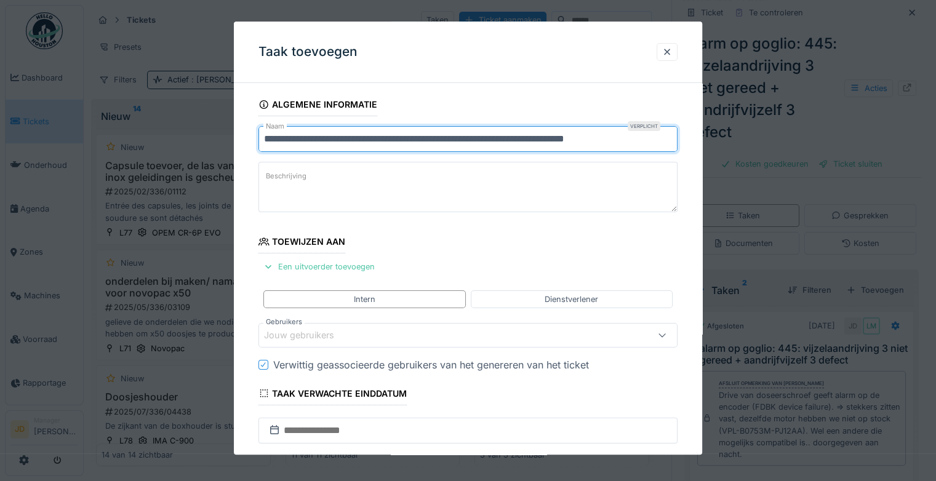
drag, startPoint x: 621, startPoint y: 140, endPoint x: 239, endPoint y: 124, distance: 382.6
click at [239, 124] on div "**********" at bounding box center [468, 384] width 468 height 583
type input "**********"
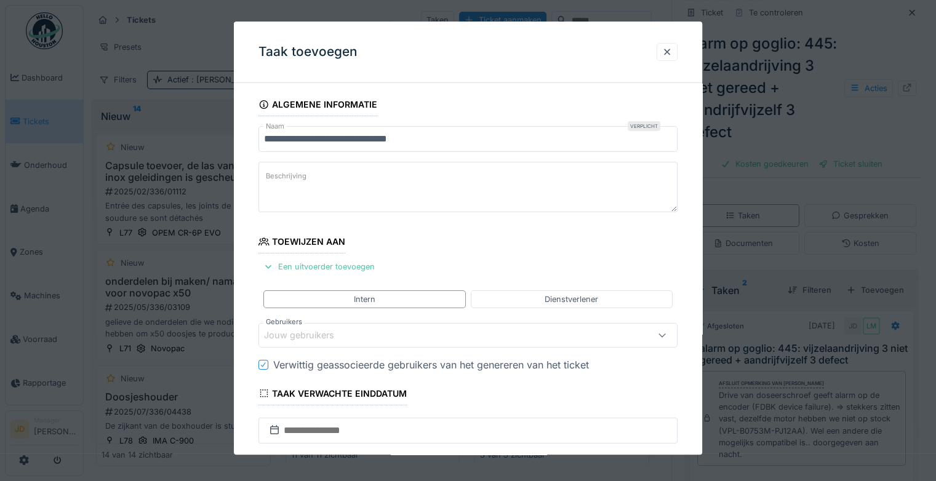
click at [281, 181] on label "Beschrijving" at bounding box center [286, 176] width 46 height 15
click at [281, 181] on textarea "Beschrijving" at bounding box center [468, 187] width 419 height 50
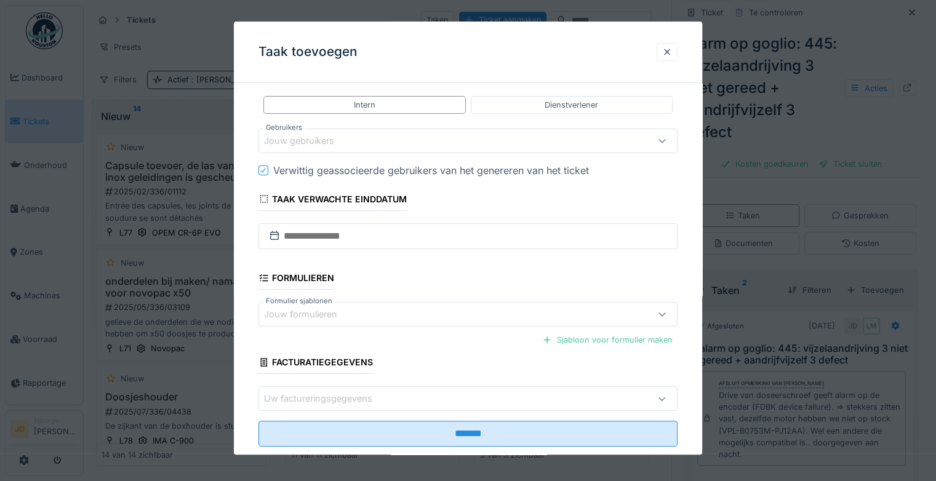
scroll to position [194, 0]
type textarea "**********"
click at [380, 226] on input "text" at bounding box center [468, 236] width 419 height 26
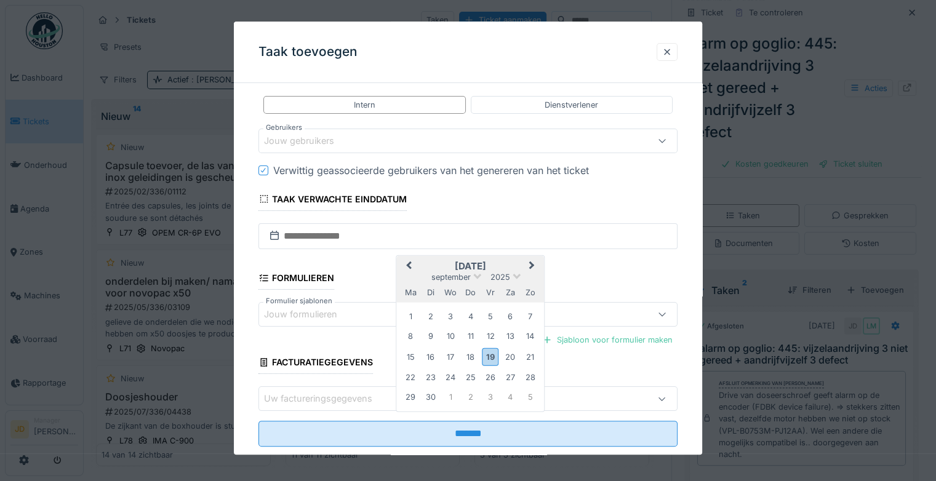
click at [487, 267] on h2 "[DATE]" at bounding box center [470, 266] width 148 height 11
click at [414, 372] on div "22" at bounding box center [410, 377] width 17 height 17
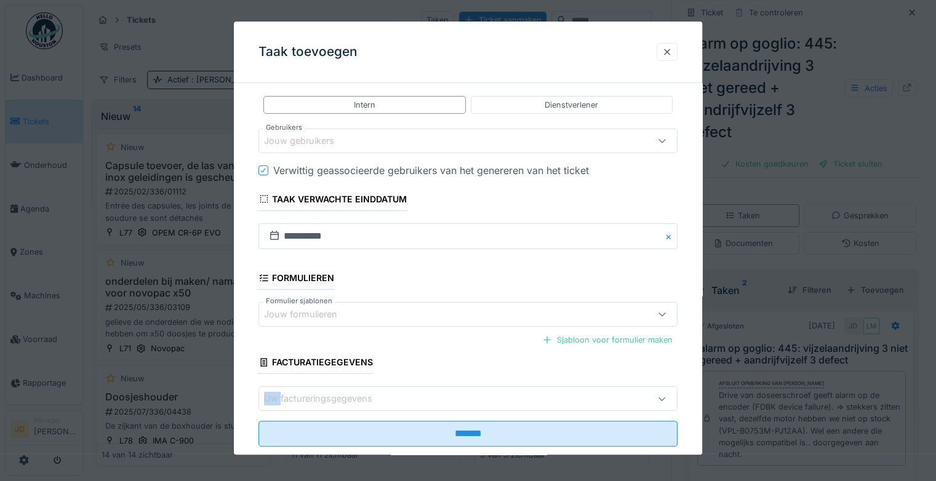
click at [414, 372] on fieldset "**********" at bounding box center [468, 177] width 419 height 558
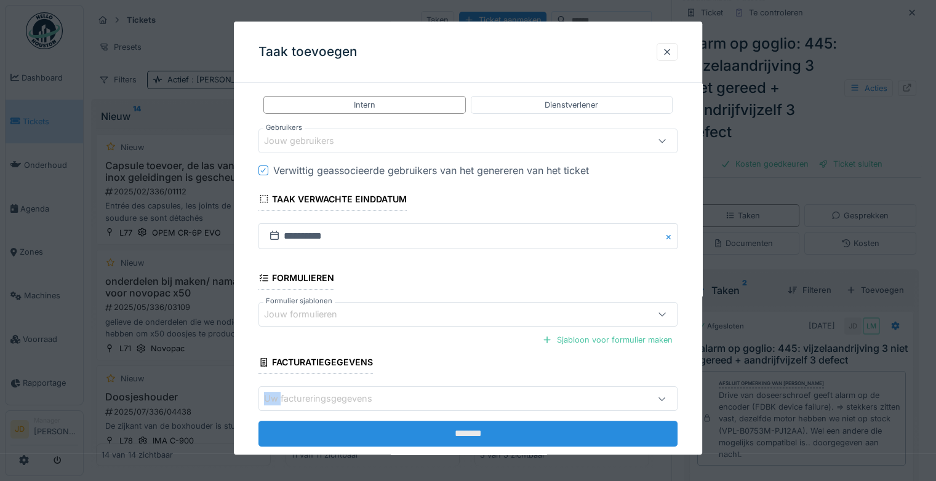
drag, startPoint x: 414, startPoint y: 372, endPoint x: 499, endPoint y: 427, distance: 101.1
click at [499, 427] on input "*******" at bounding box center [468, 434] width 419 height 26
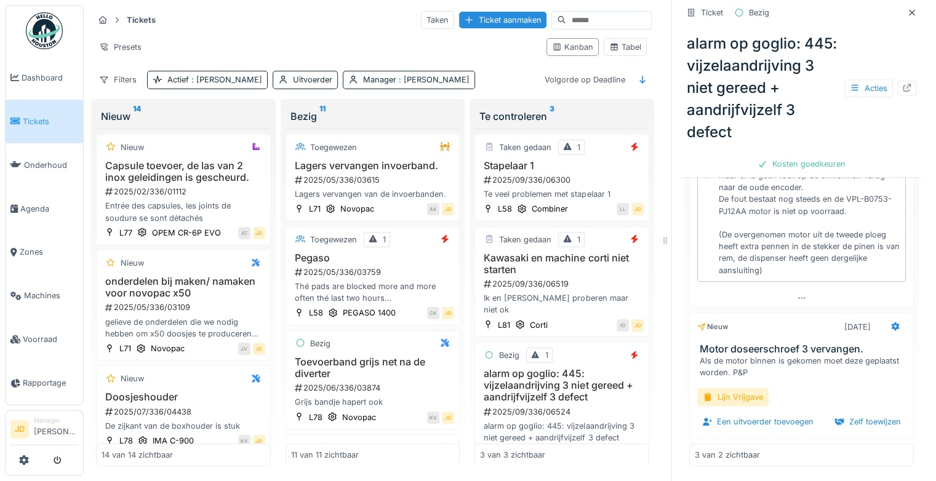
scroll to position [202, 0]
click at [907, 9] on icon at bounding box center [912, 13] width 10 height 8
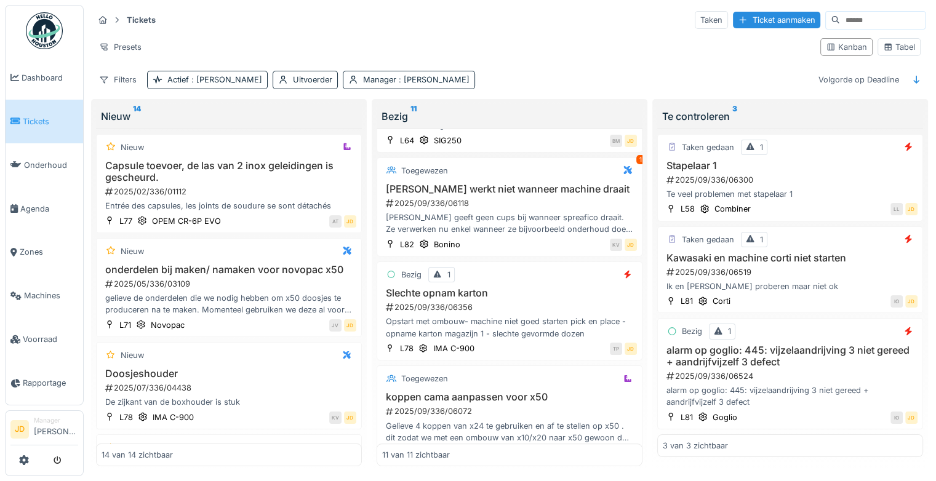
scroll to position [340, 0]
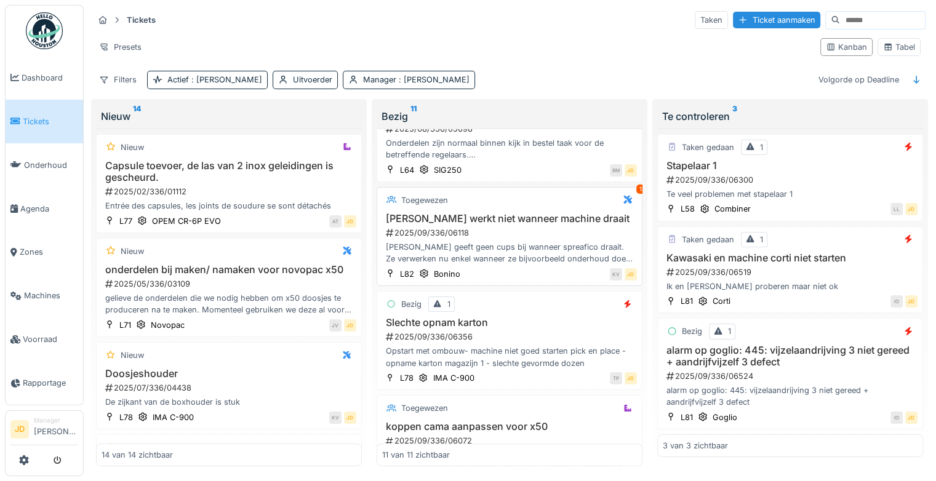
click at [534, 213] on h3 "[PERSON_NAME] werkt niet wanneer machine draait" at bounding box center [509, 219] width 255 height 12
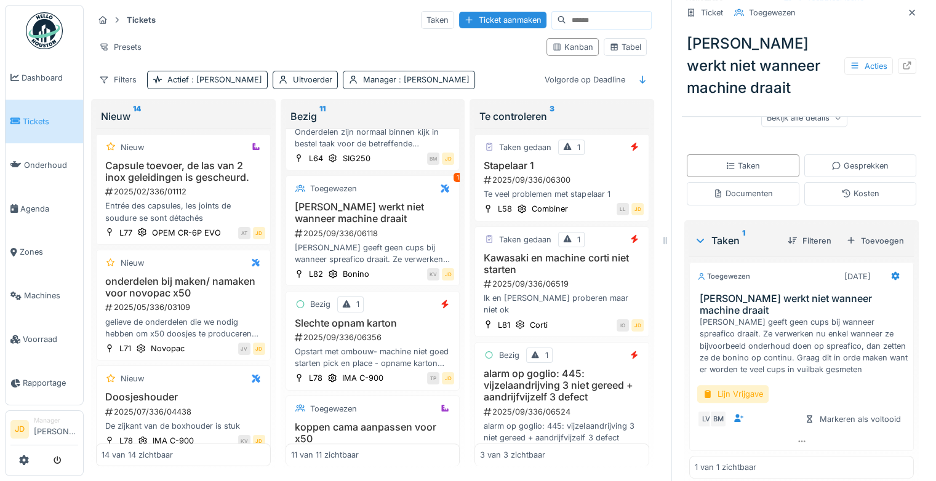
scroll to position [233, 0]
click at [891, 273] on icon at bounding box center [896, 277] width 10 height 8
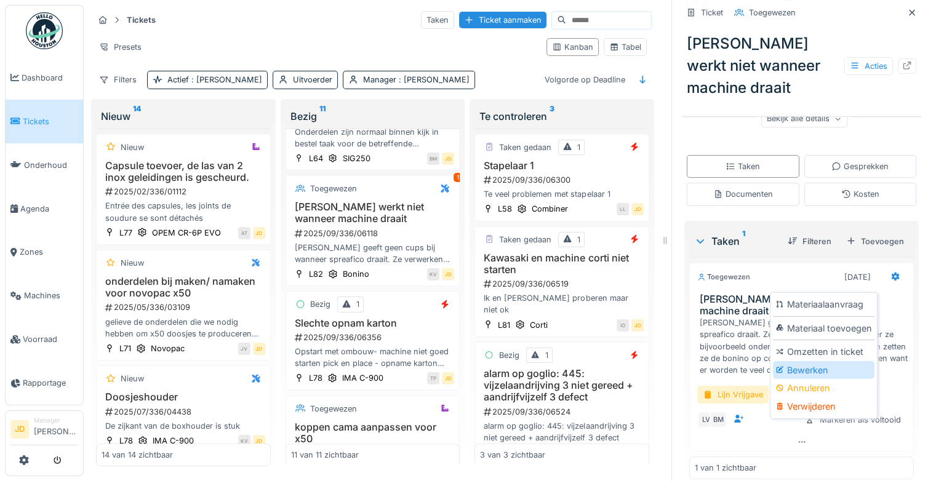
click at [828, 361] on div "Bewerken" at bounding box center [824, 370] width 102 height 18
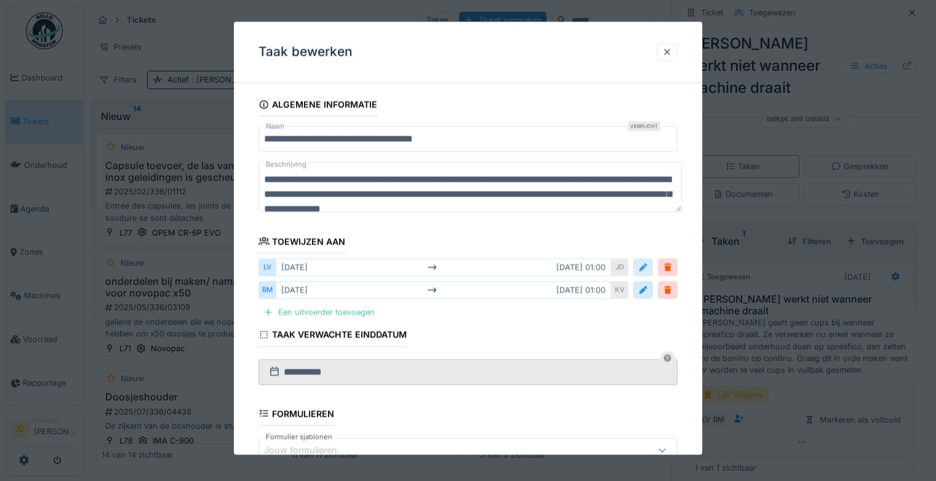
click at [644, 267] on div at bounding box center [643, 268] width 10 height 12
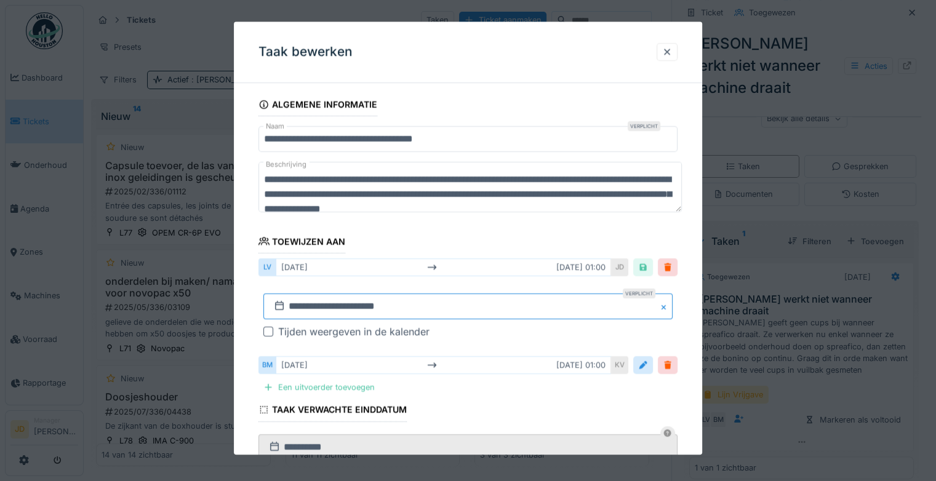
click at [425, 303] on input "**********" at bounding box center [467, 307] width 409 height 26
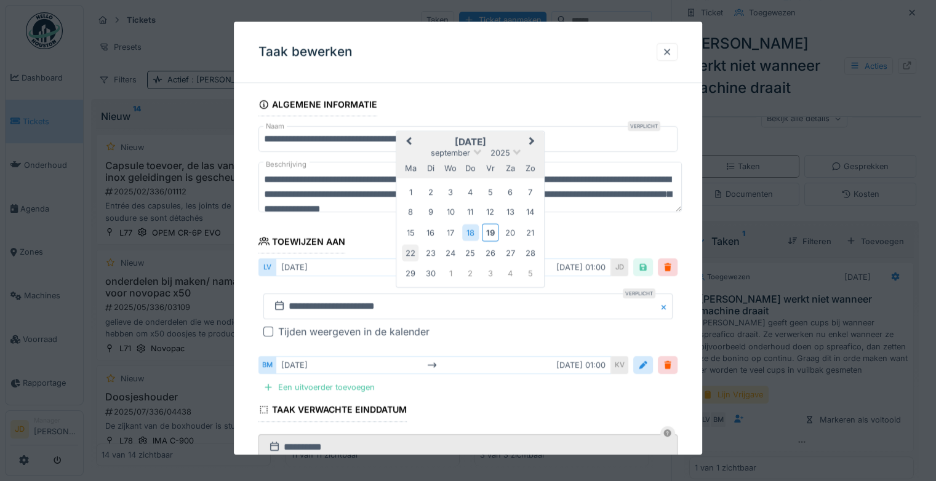
click at [414, 253] on div "22" at bounding box center [410, 253] width 17 height 17
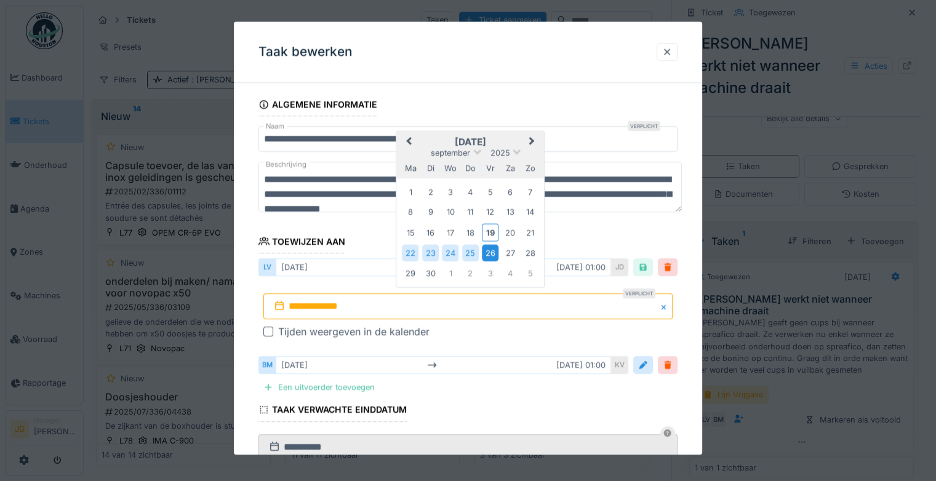
click at [491, 252] on div "26" at bounding box center [490, 253] width 17 height 17
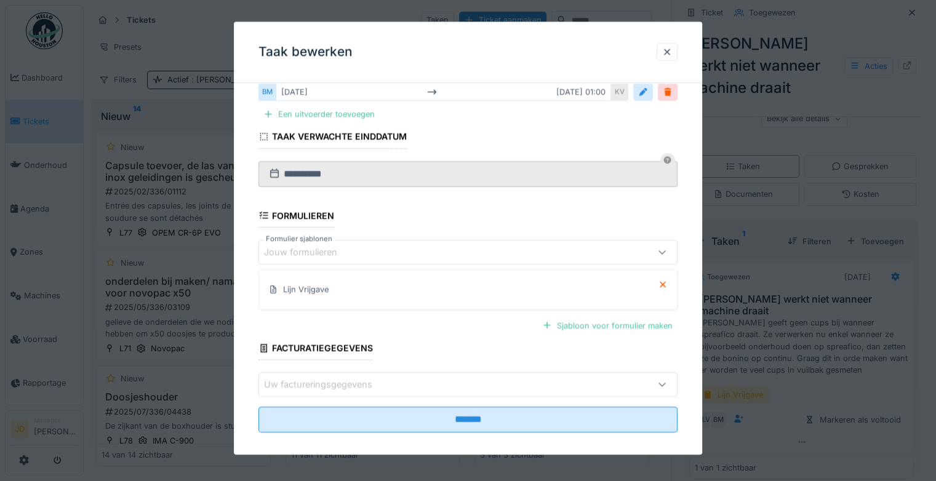
scroll to position [283, 0]
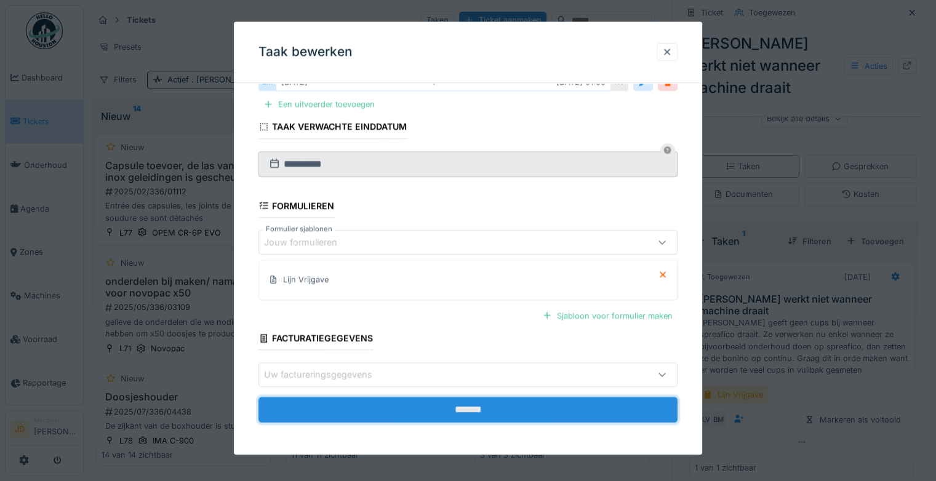
click at [459, 413] on input "*******" at bounding box center [468, 410] width 419 height 26
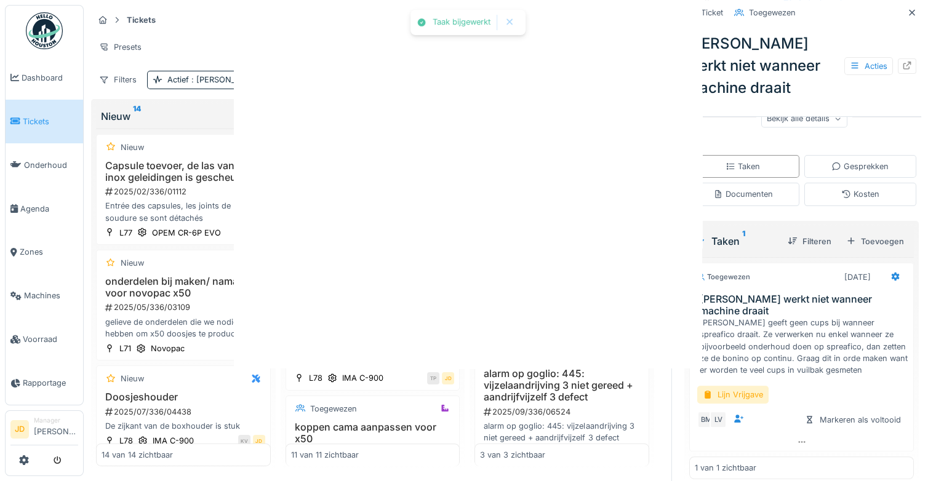
scroll to position [0, 0]
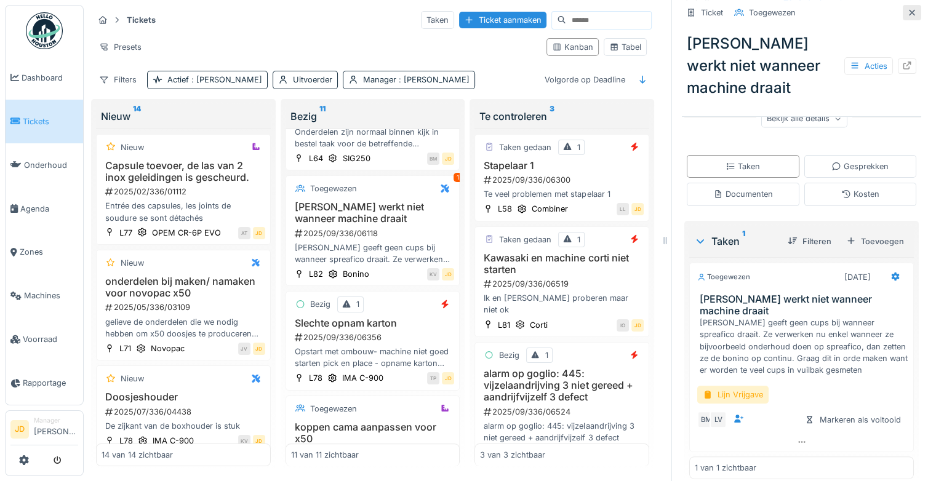
click at [909, 9] on icon at bounding box center [912, 12] width 6 height 6
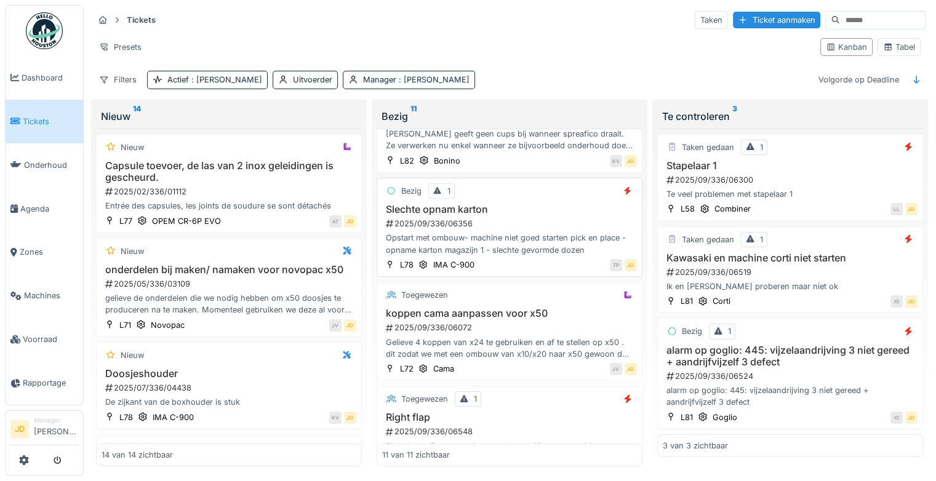
scroll to position [452, 0]
click at [539, 218] on div "2025/09/336/06356" at bounding box center [511, 224] width 252 height 12
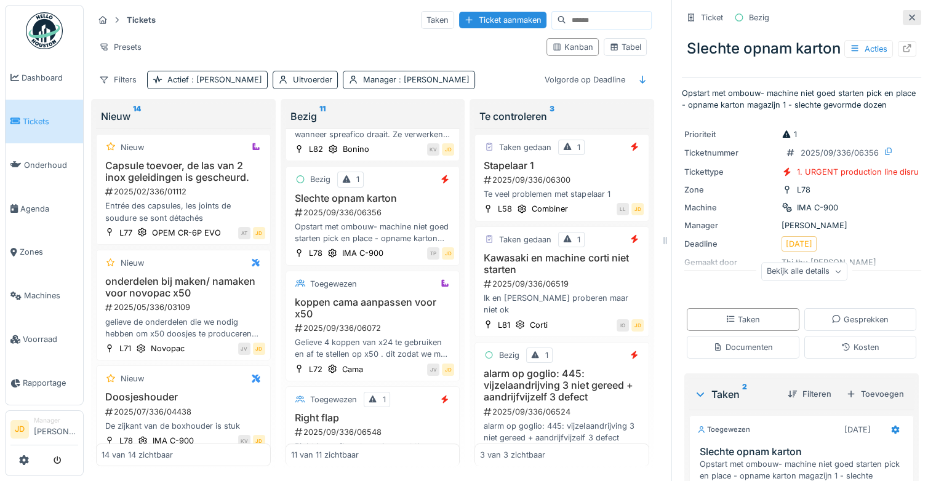
click at [907, 14] on icon at bounding box center [912, 18] width 10 height 8
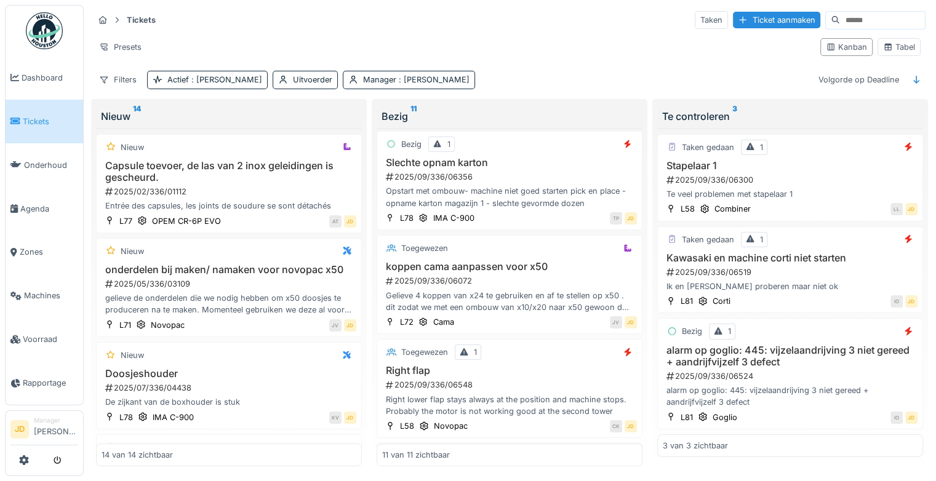
scroll to position [452, 0]
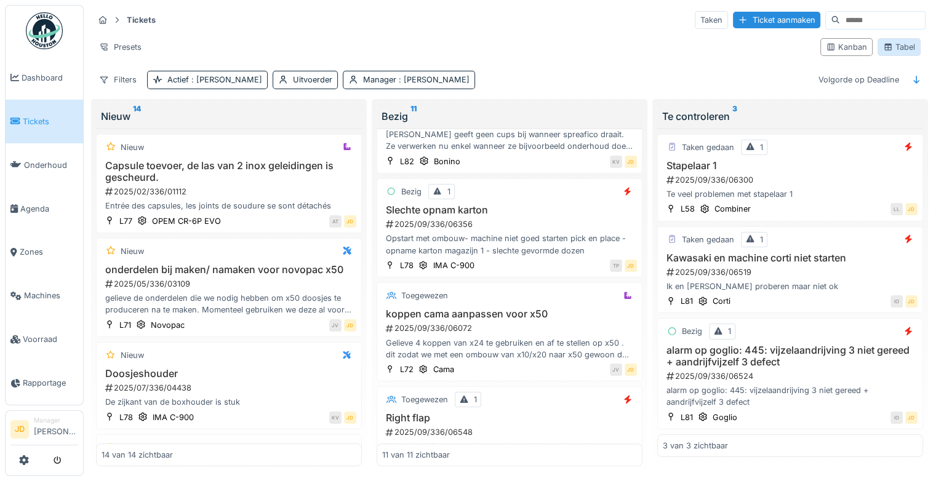
click at [883, 43] on icon at bounding box center [888, 47] width 10 height 8
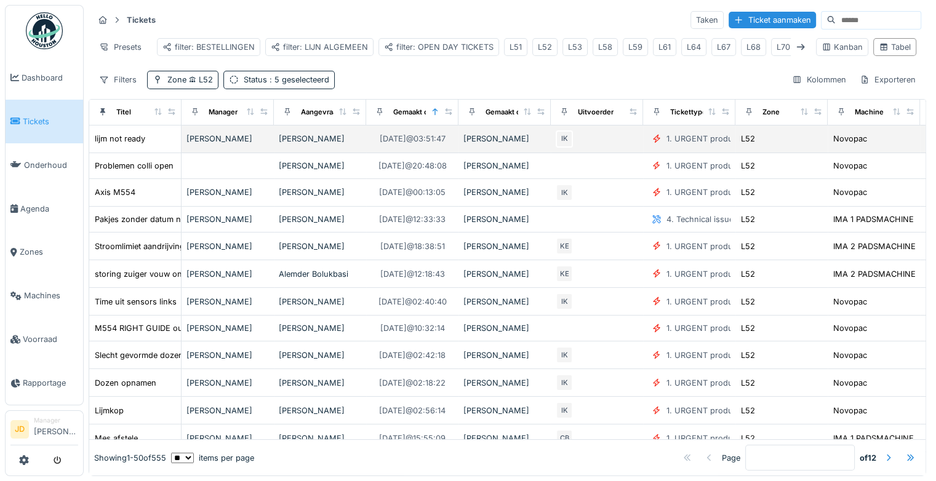
click at [159, 136] on div "lijm not ready" at bounding box center [135, 138] width 82 height 13
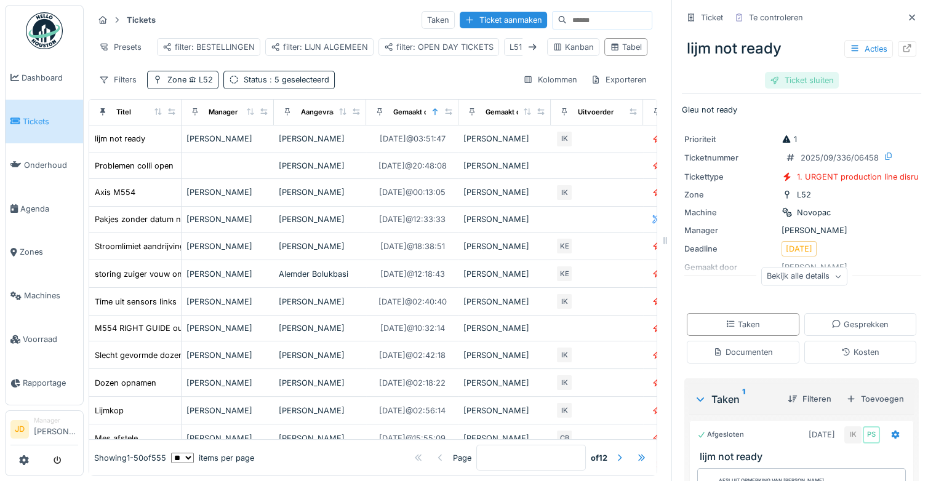
click at [770, 72] on div "Ticket sluiten" at bounding box center [802, 80] width 74 height 17
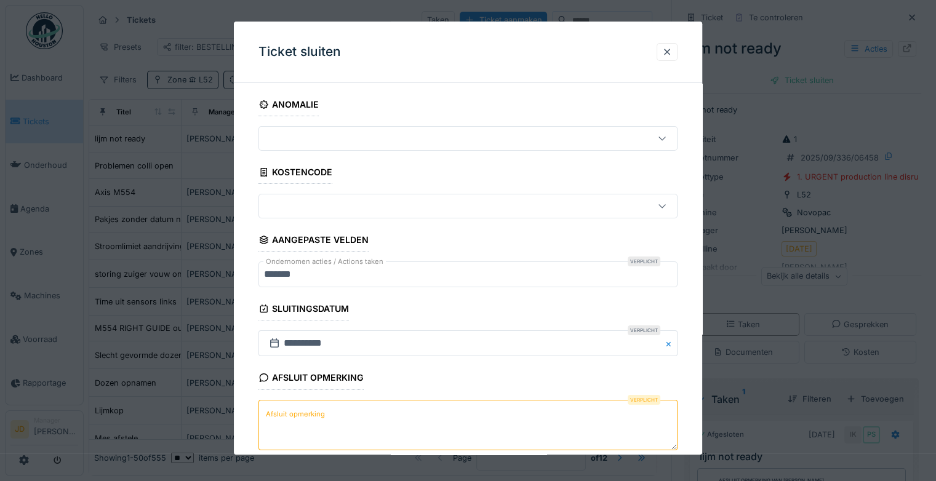
click at [430, 429] on textarea "Afsluit opmerking" at bounding box center [468, 425] width 419 height 50
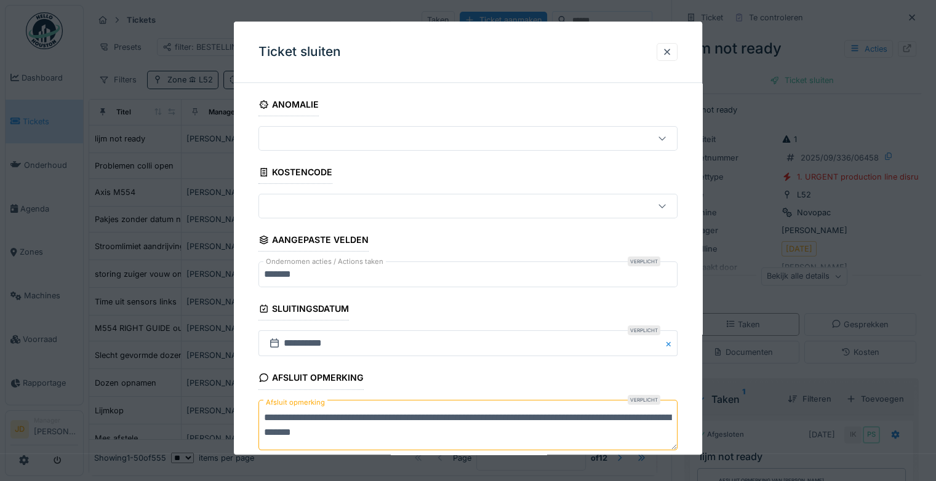
scroll to position [66, 0]
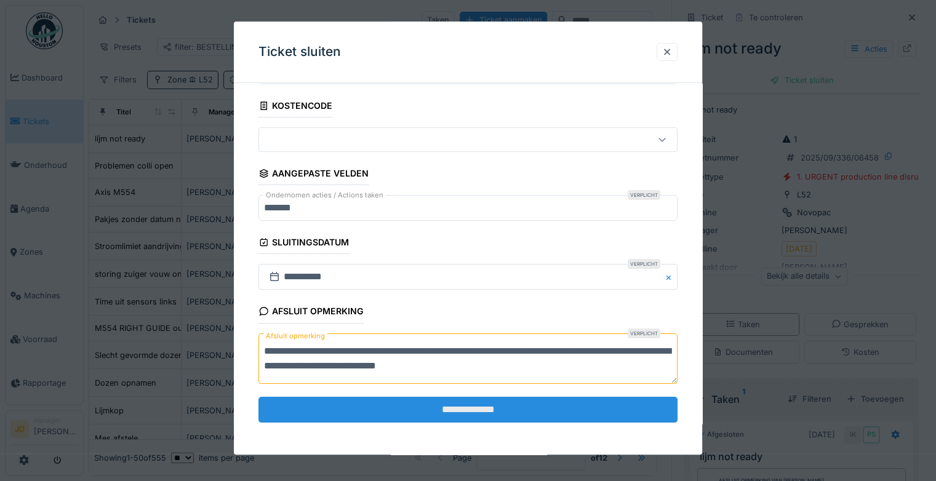
type textarea "**********"
click at [515, 410] on input "**********" at bounding box center [468, 410] width 419 height 26
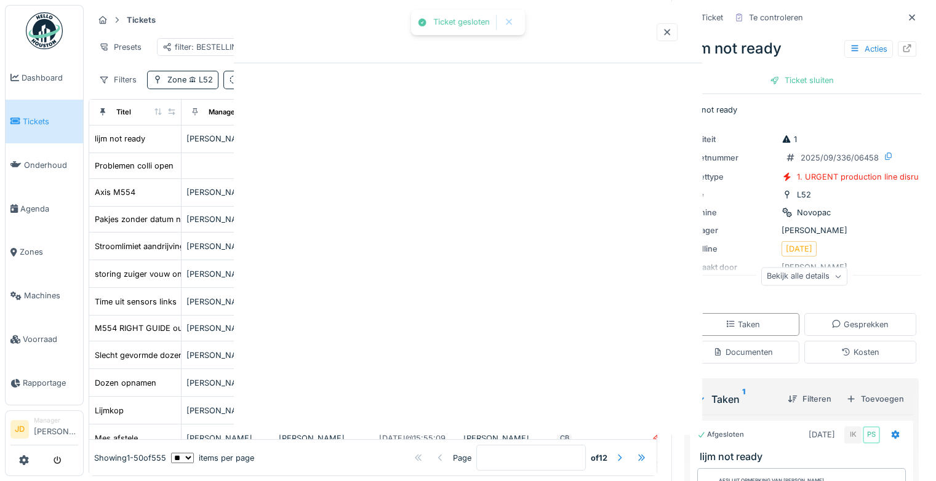
scroll to position [0, 0]
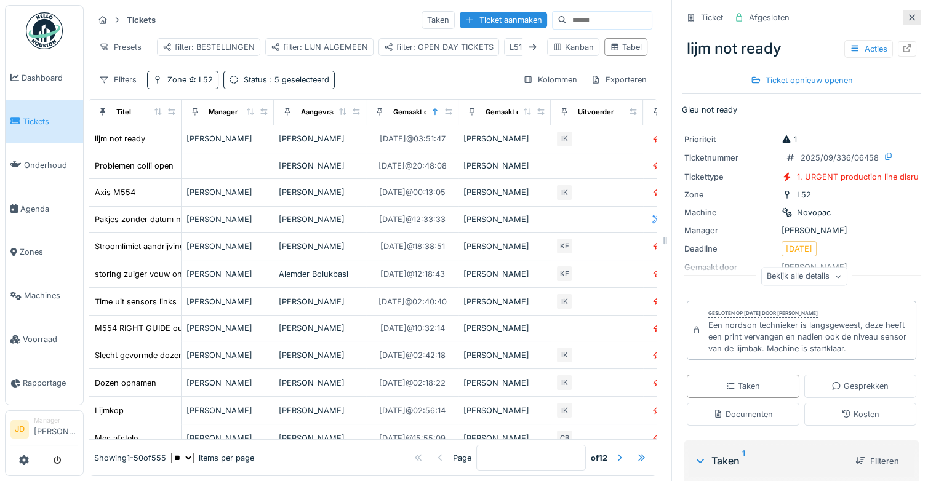
click at [909, 14] on icon at bounding box center [912, 17] width 6 height 6
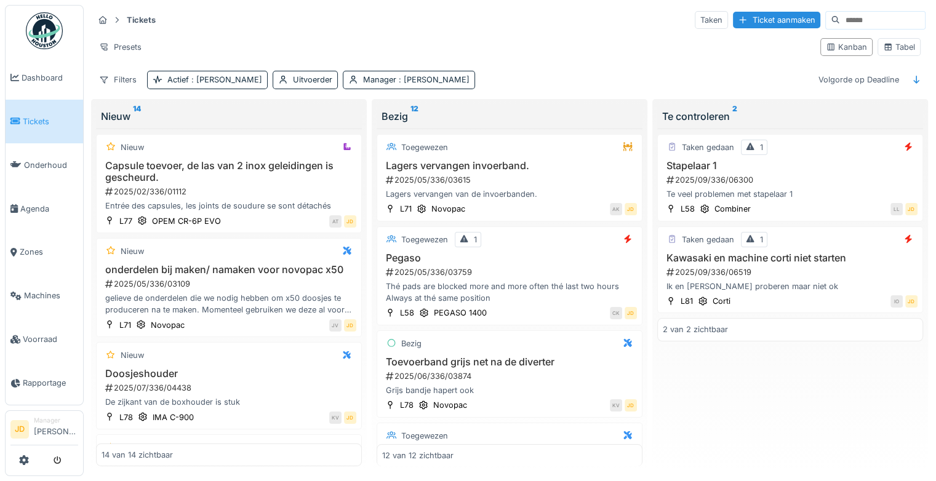
click at [44, 117] on span "Tickets" at bounding box center [50, 122] width 55 height 12
